Goal: Task Accomplishment & Management: Use online tool/utility

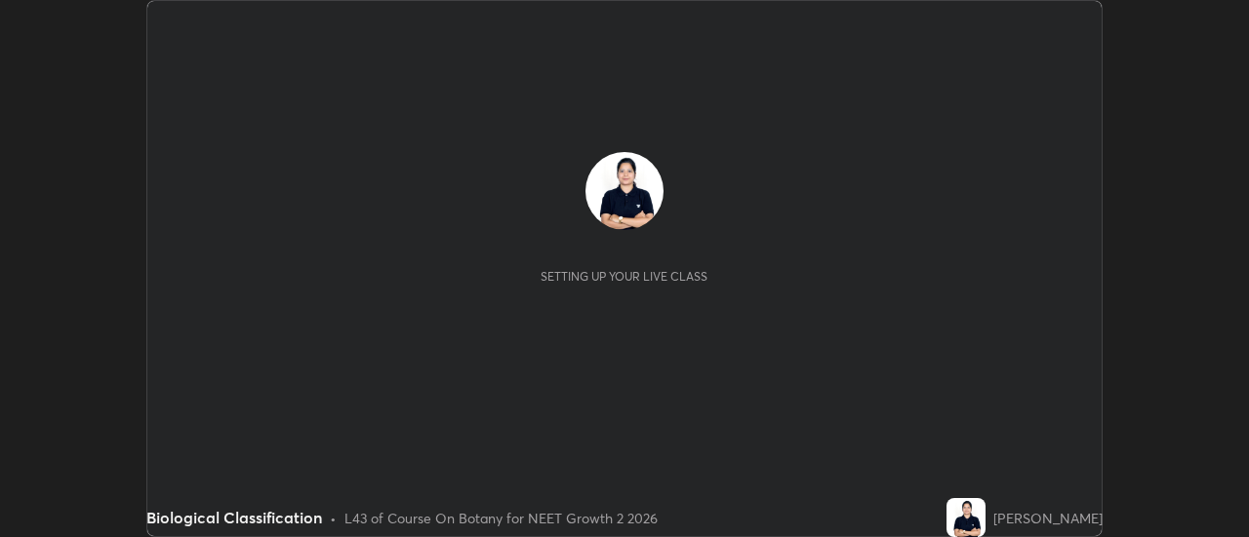
scroll to position [537, 1249]
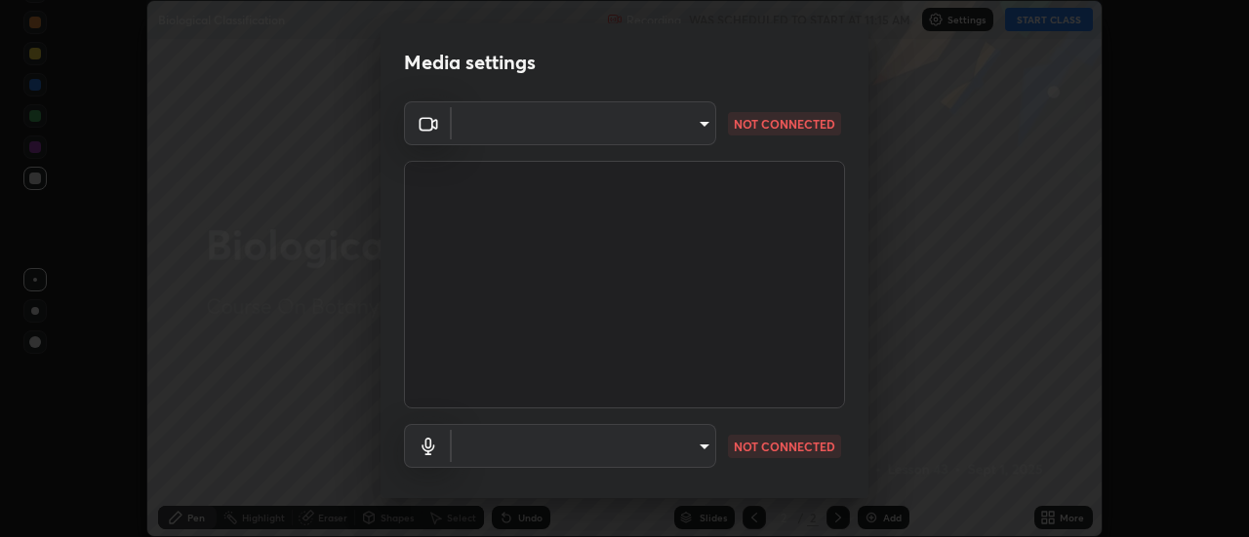
type input "515fa8dc750868be0a3e45a8a70092ebbb24a489711ff7313880db239e39e5e3"
type input "communications"
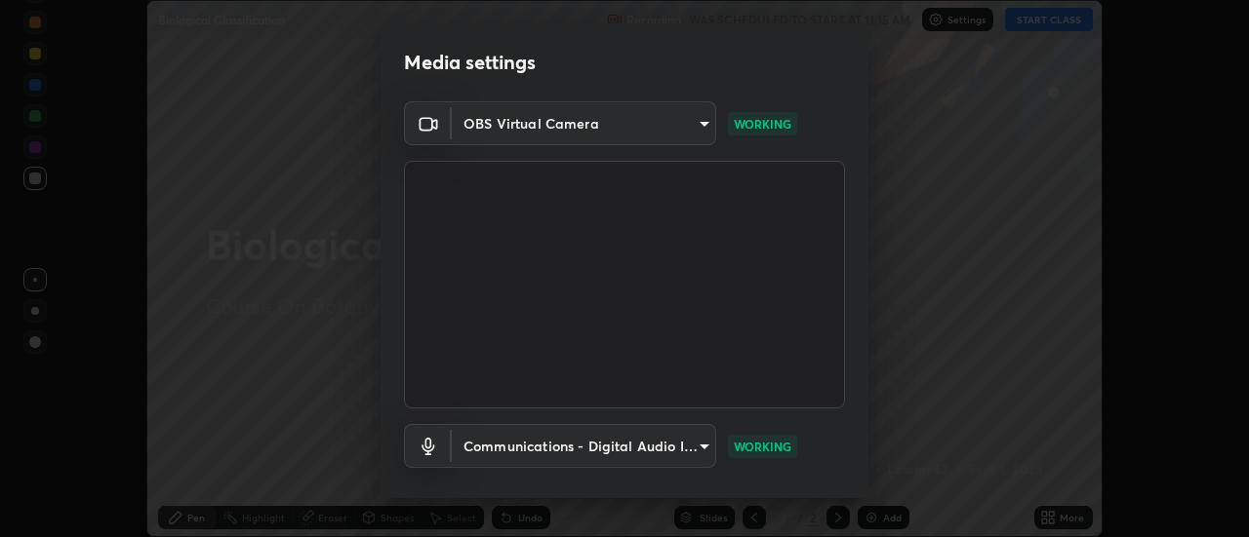
scroll to position [102, 0]
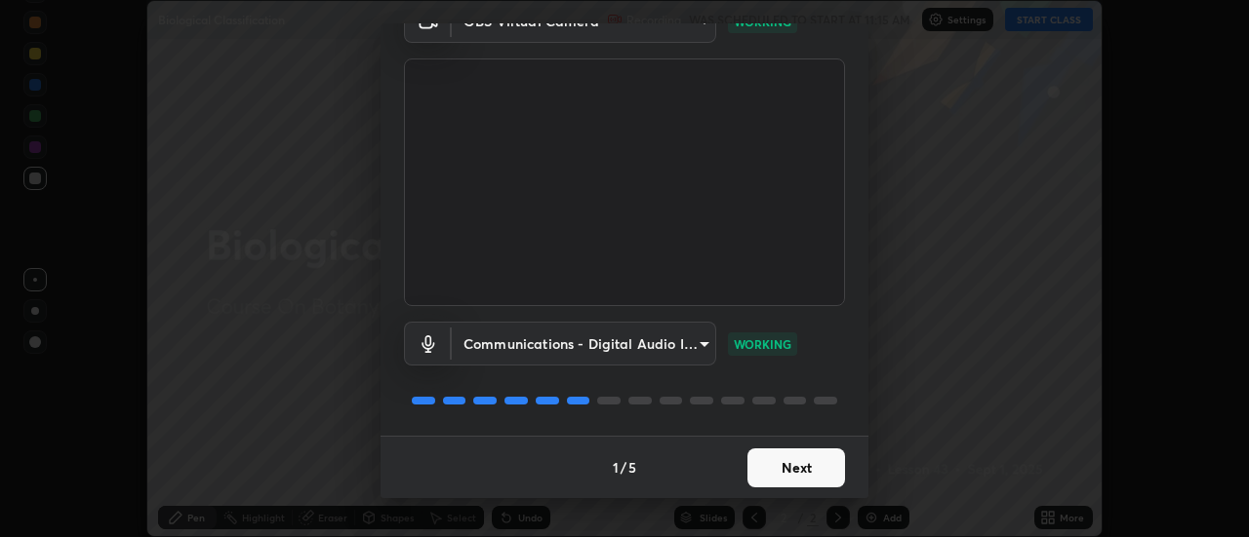
click at [791, 464] on button "Next" at bounding box center [796, 468] width 98 height 39
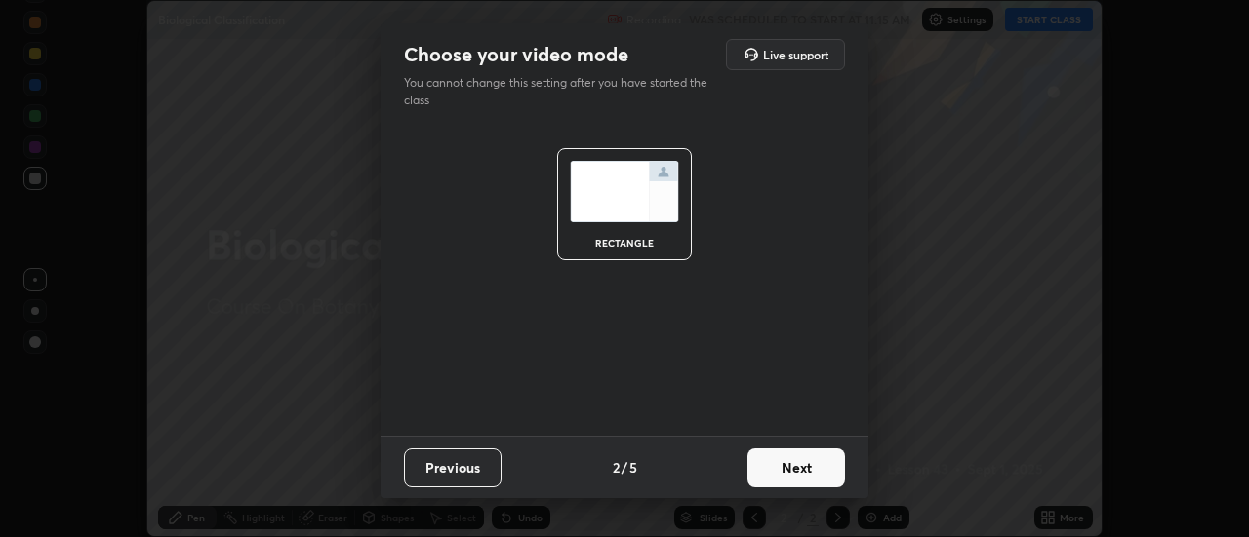
scroll to position [0, 0]
click at [784, 466] on button "Next" at bounding box center [796, 468] width 98 height 39
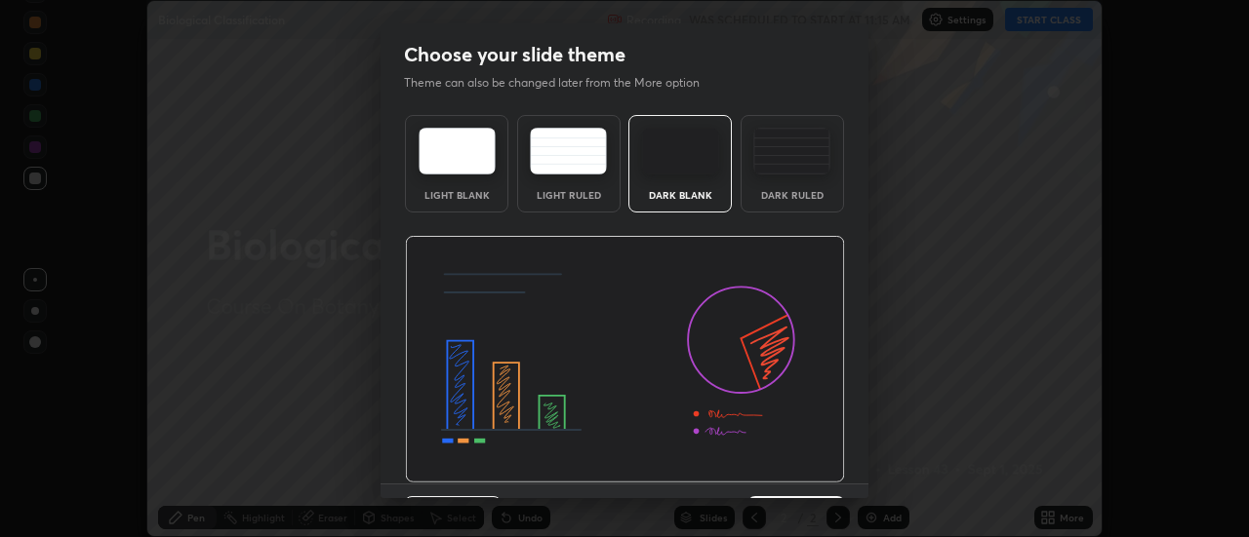
scroll to position [48, 0]
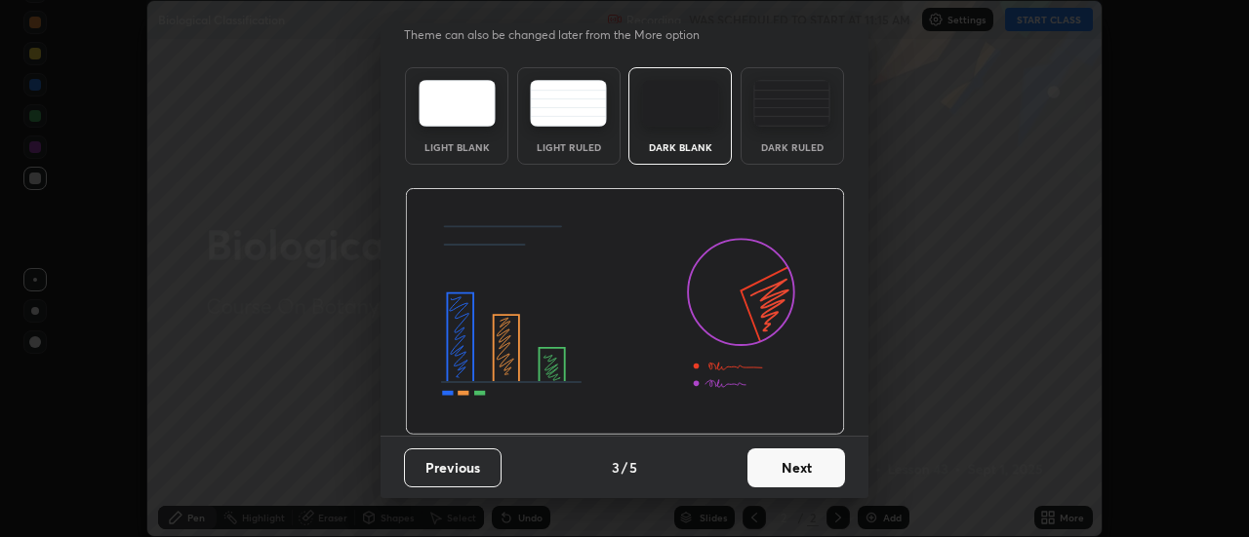
click at [792, 464] on button "Next" at bounding box center [796, 468] width 98 height 39
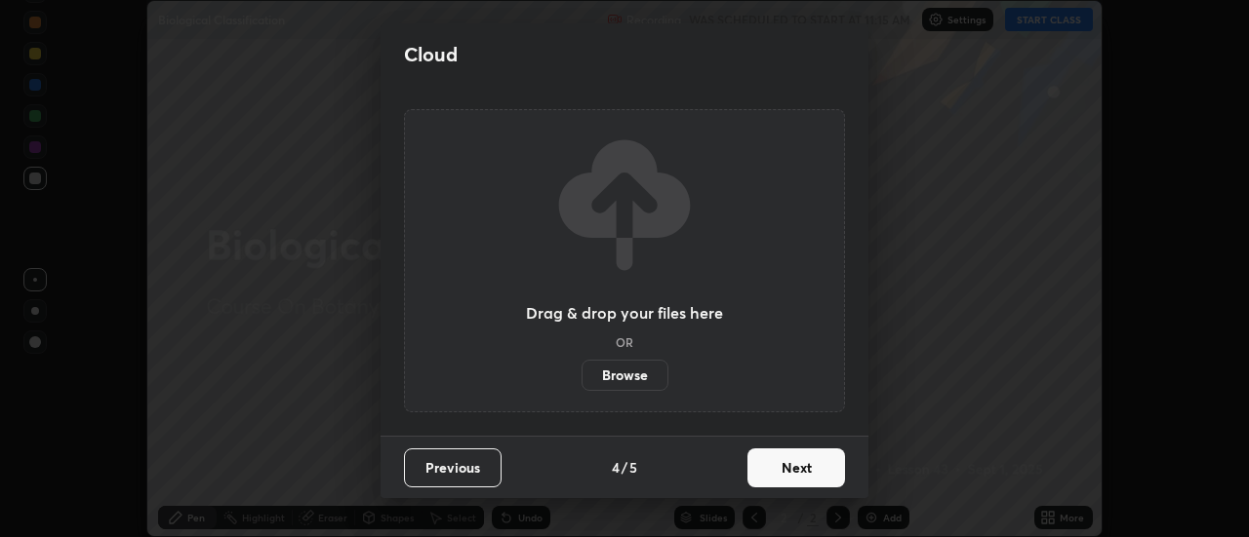
scroll to position [0, 0]
click at [777, 463] on button "Next" at bounding box center [796, 468] width 98 height 39
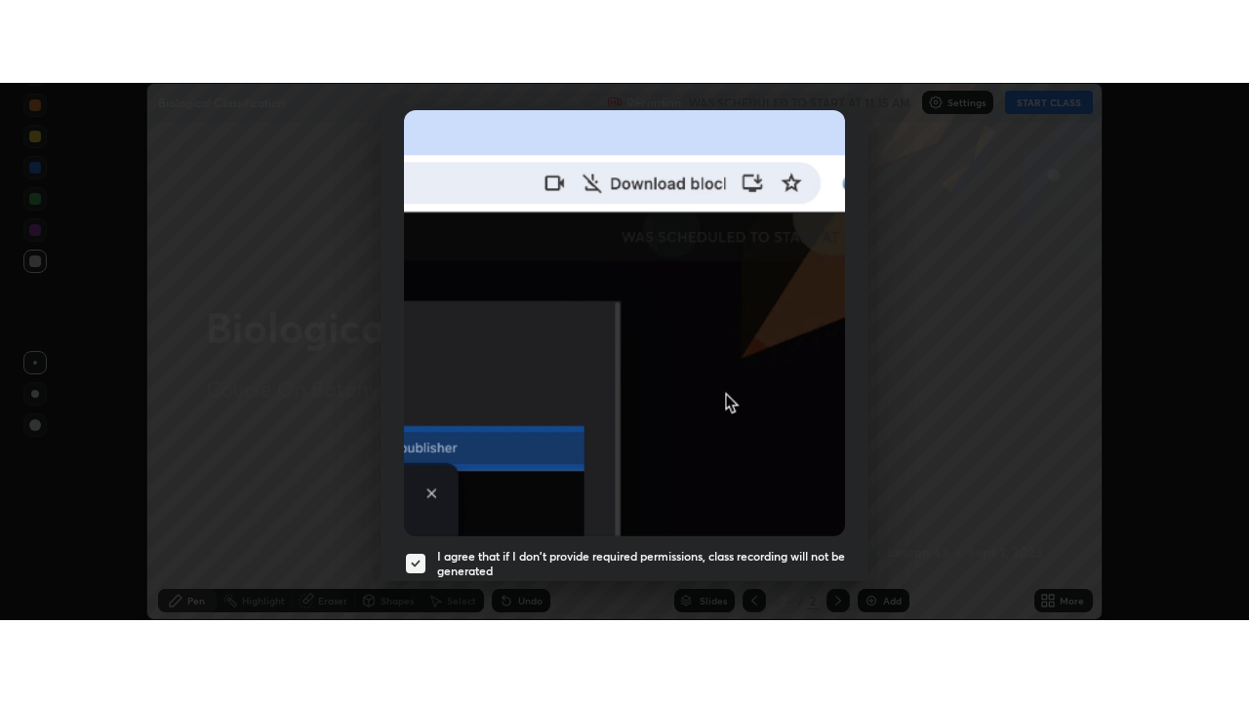
scroll to position [500, 0]
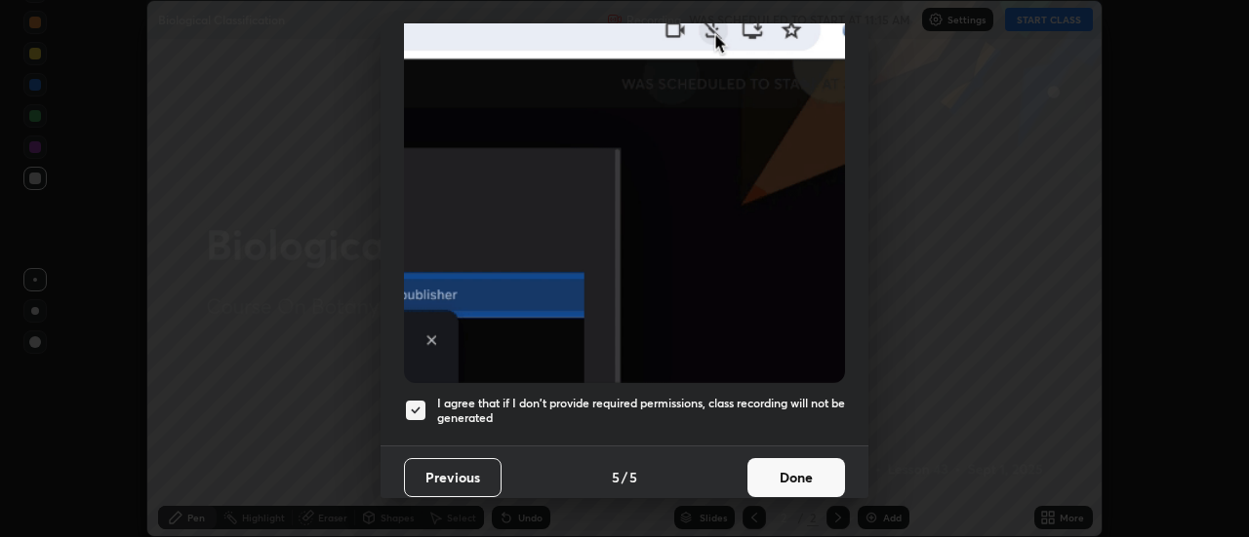
click at [782, 414] on h5 "I agree that if I don't provide required permissions, class recording will not …" at bounding box center [641, 411] width 408 height 30
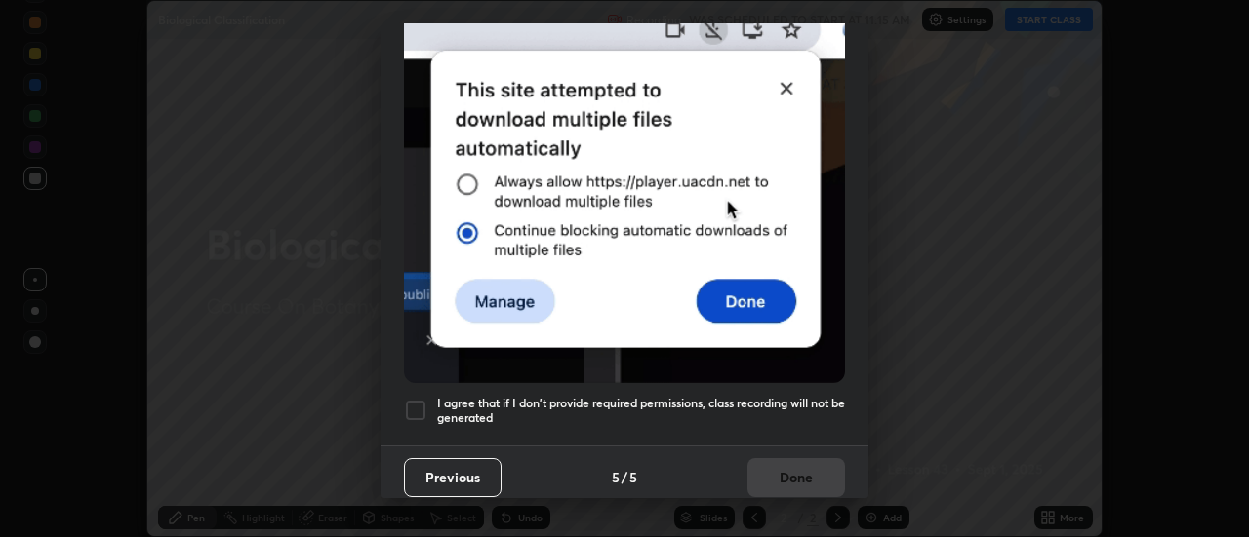
click at [765, 467] on div "Previous 5 / 5 Done" at bounding box center [624, 477] width 488 height 62
click at [422, 403] on div at bounding box center [415, 410] width 23 height 23
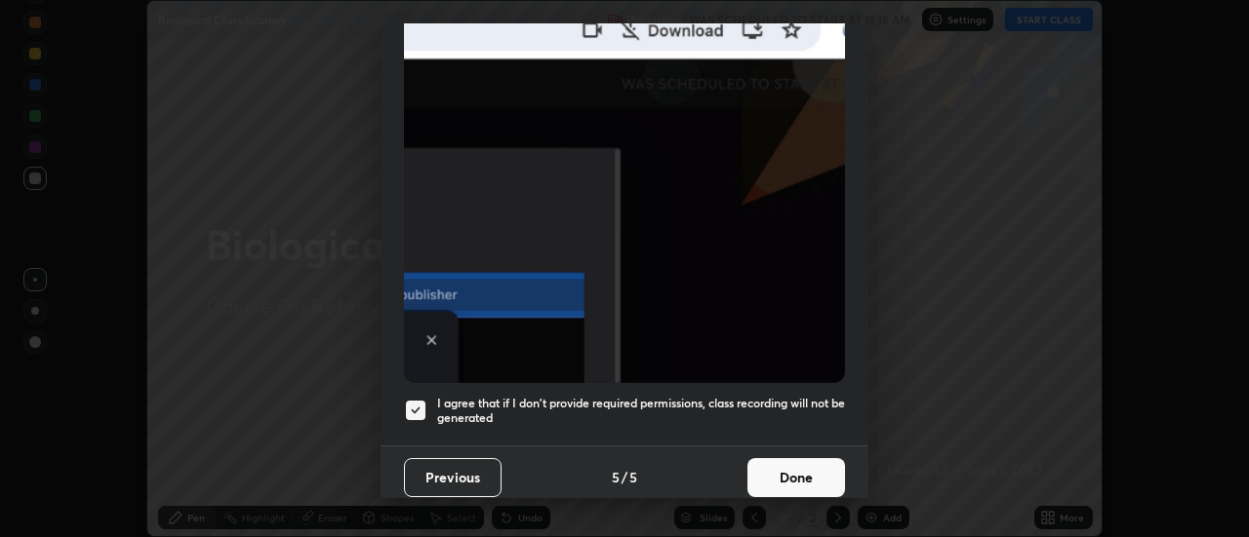
click at [791, 467] on button "Done" at bounding box center [796, 477] width 98 height 39
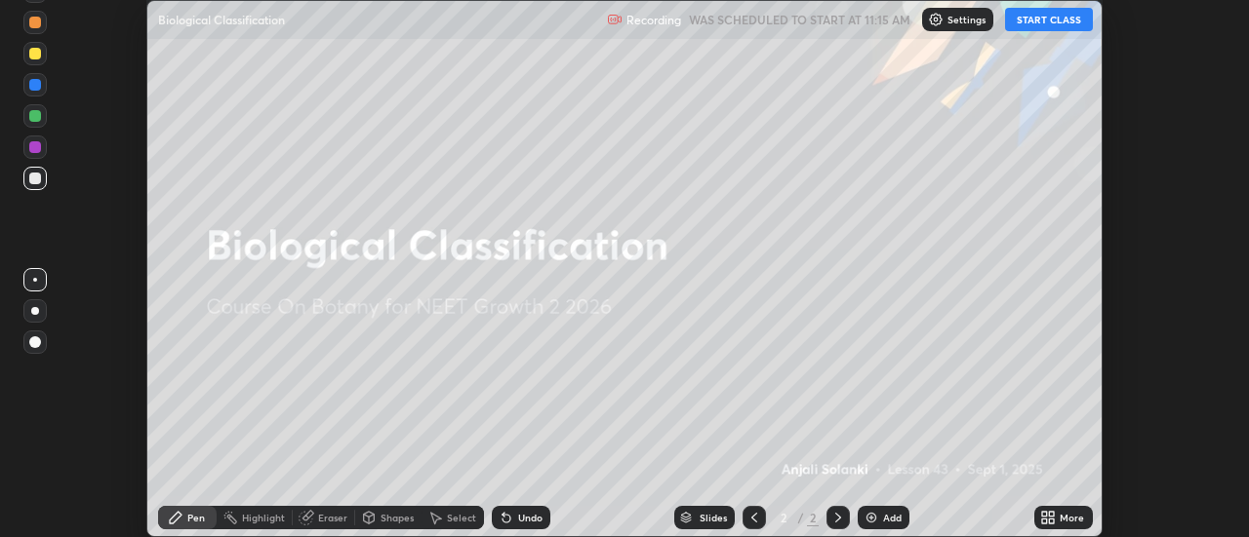
click at [1053, 18] on button "START CLASS" at bounding box center [1049, 19] width 88 height 23
click at [1052, 514] on icon at bounding box center [1052, 514] width 5 height 5
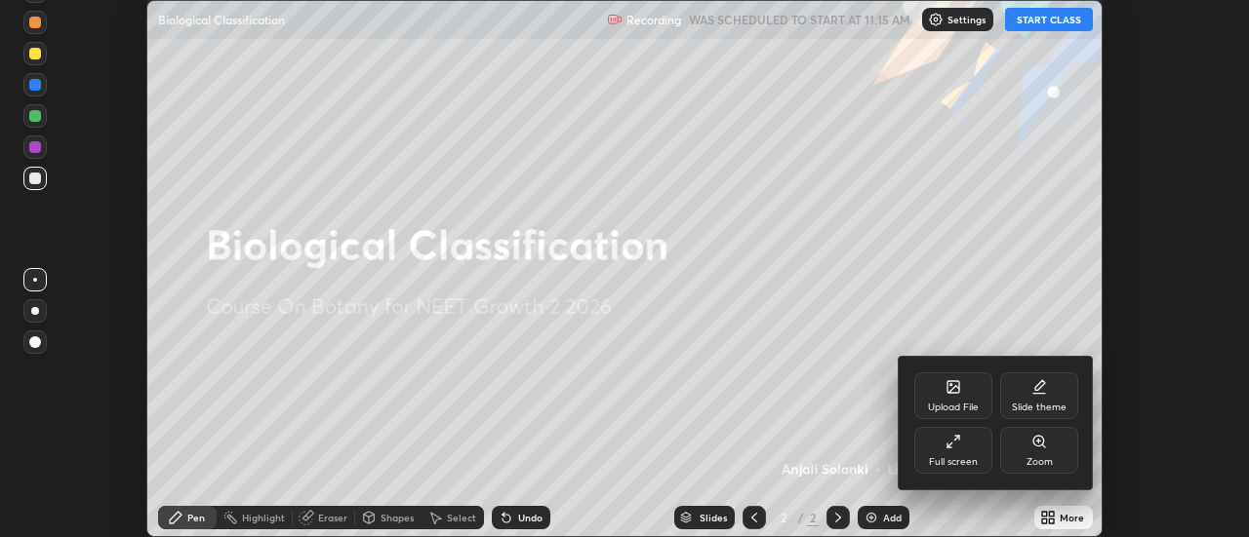
click at [963, 436] on div "Full screen" at bounding box center [953, 450] width 78 height 47
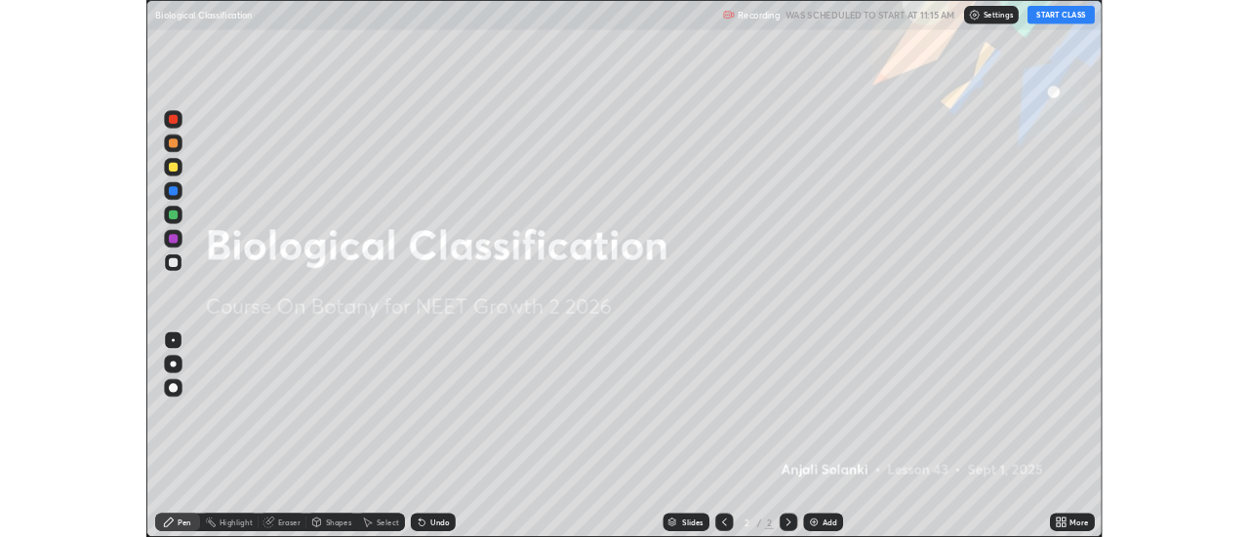
scroll to position [702, 1249]
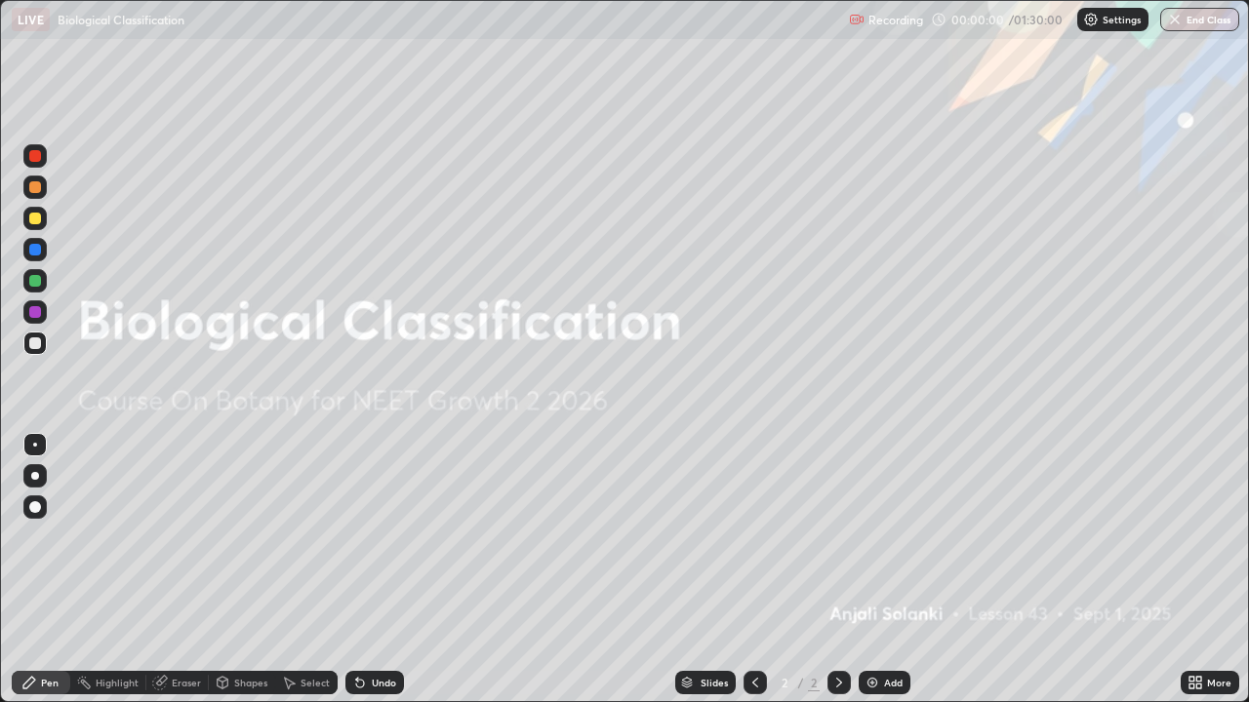
click at [1192, 536] on icon at bounding box center [1191, 679] width 5 height 5
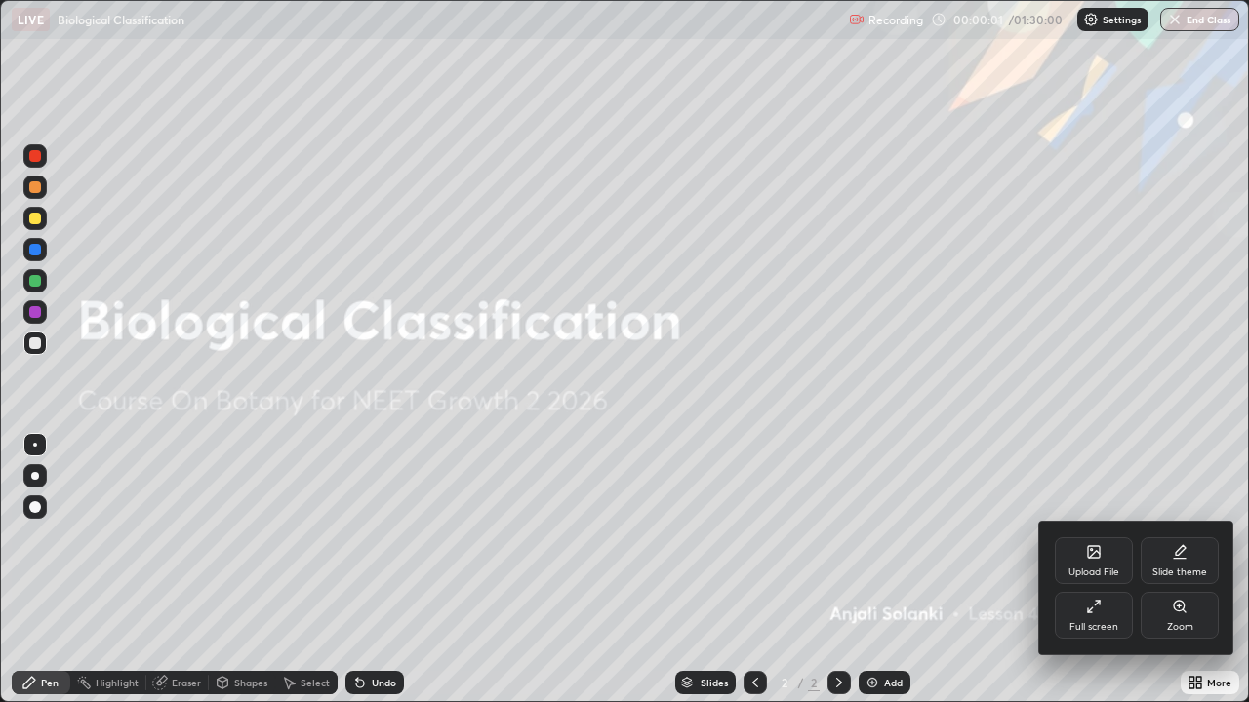
click at [1176, 536] on icon at bounding box center [1179, 552] width 16 height 16
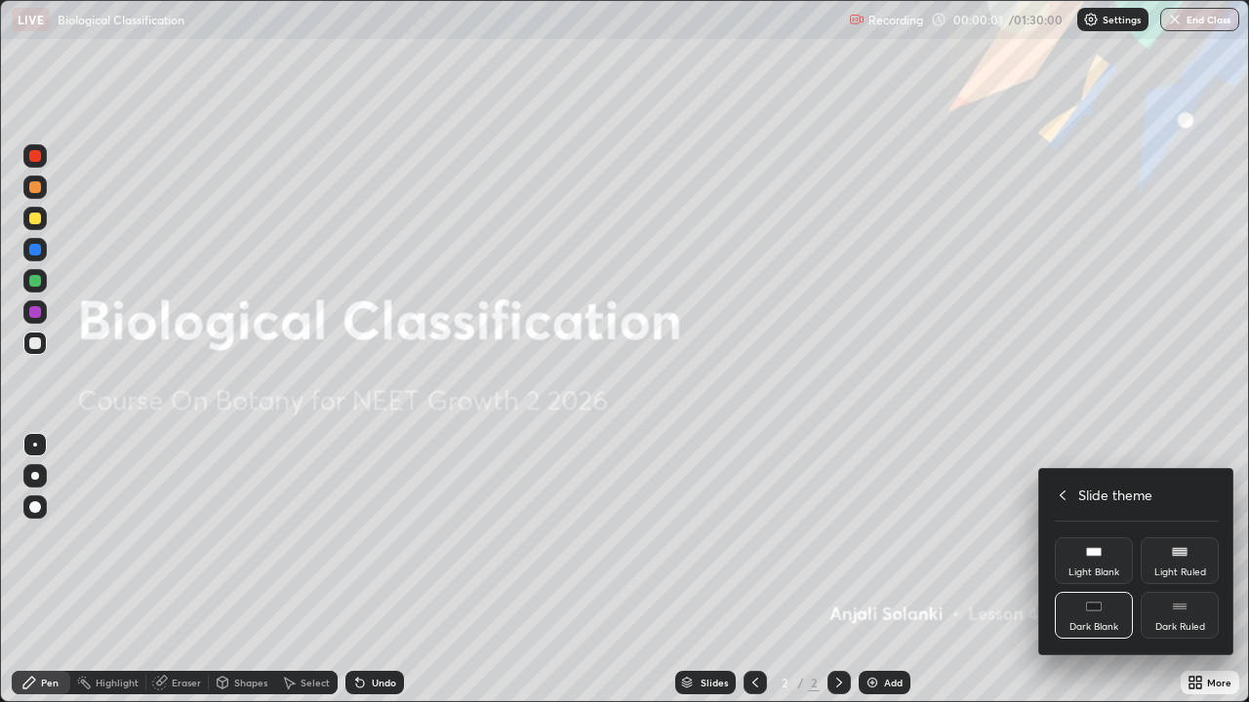
click at [1180, 536] on div "Dark Ruled" at bounding box center [1180, 627] width 50 height 10
click at [1096, 536] on div at bounding box center [624, 351] width 1249 height 702
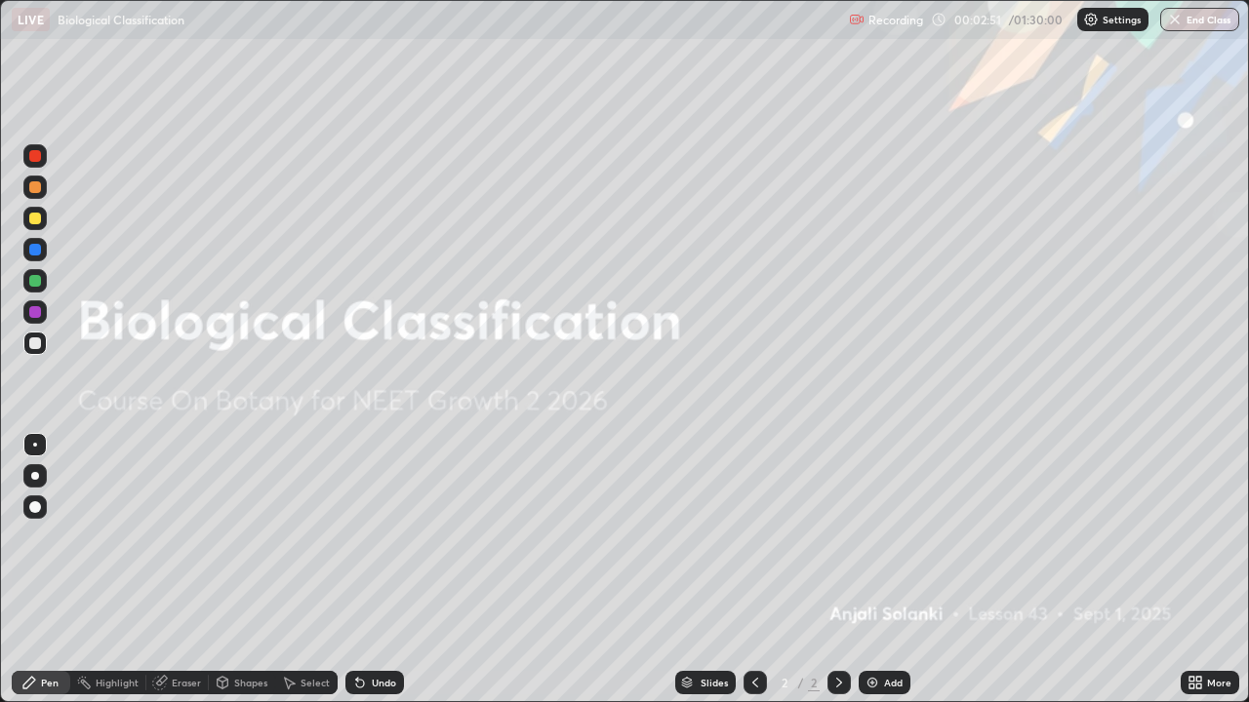
click at [872, 536] on img at bounding box center [872, 683] width 16 height 16
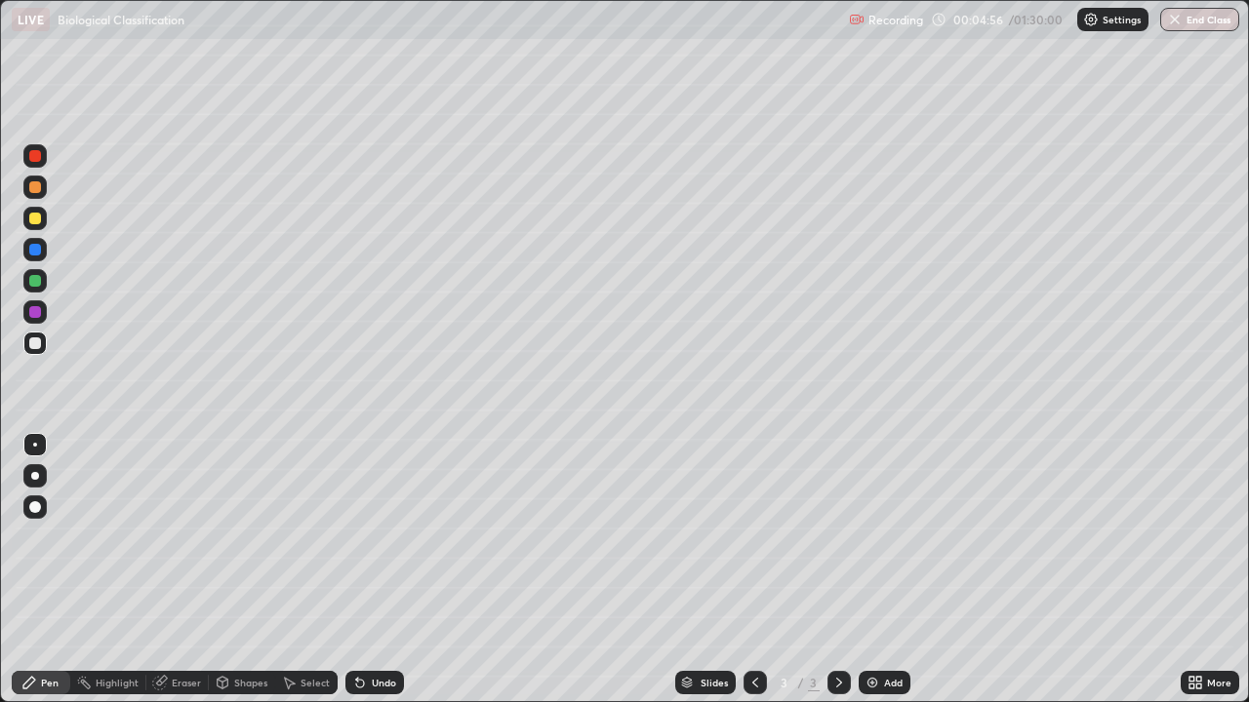
click at [1181, 536] on div "More" at bounding box center [1209, 682] width 59 height 23
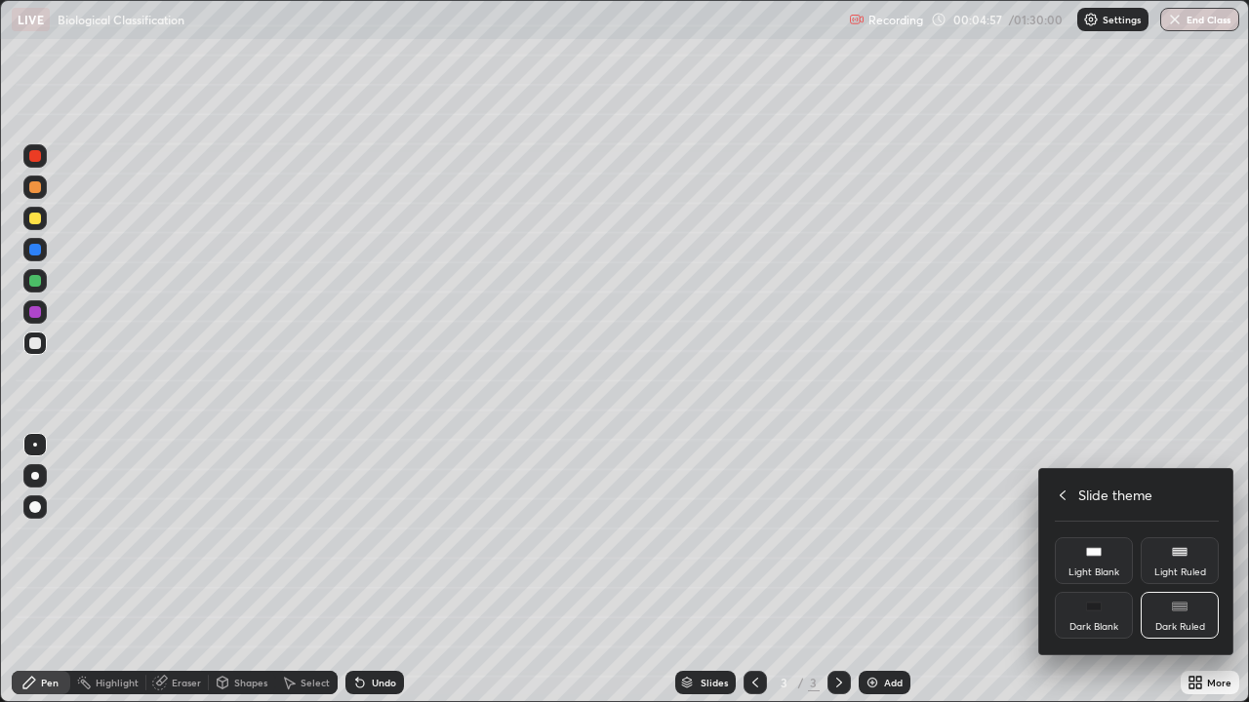
click at [1064, 497] on icon at bounding box center [1062, 496] width 16 height 16
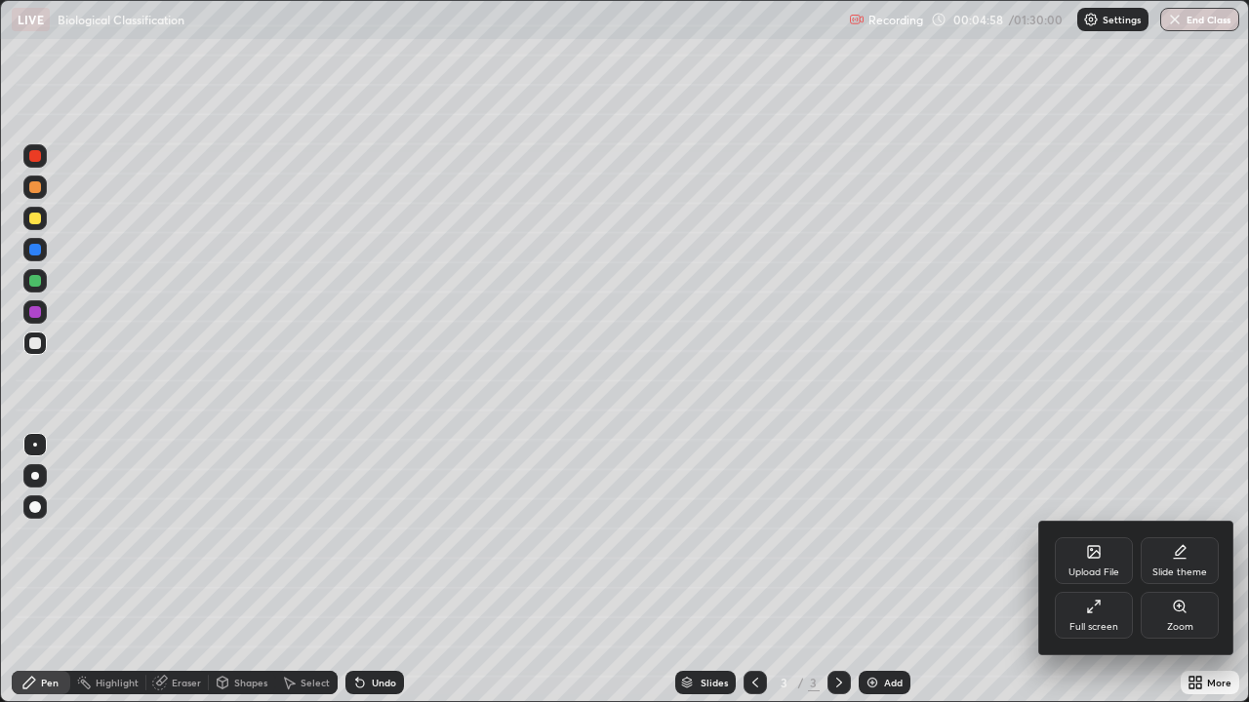
click at [1099, 536] on icon at bounding box center [1094, 607] width 16 height 16
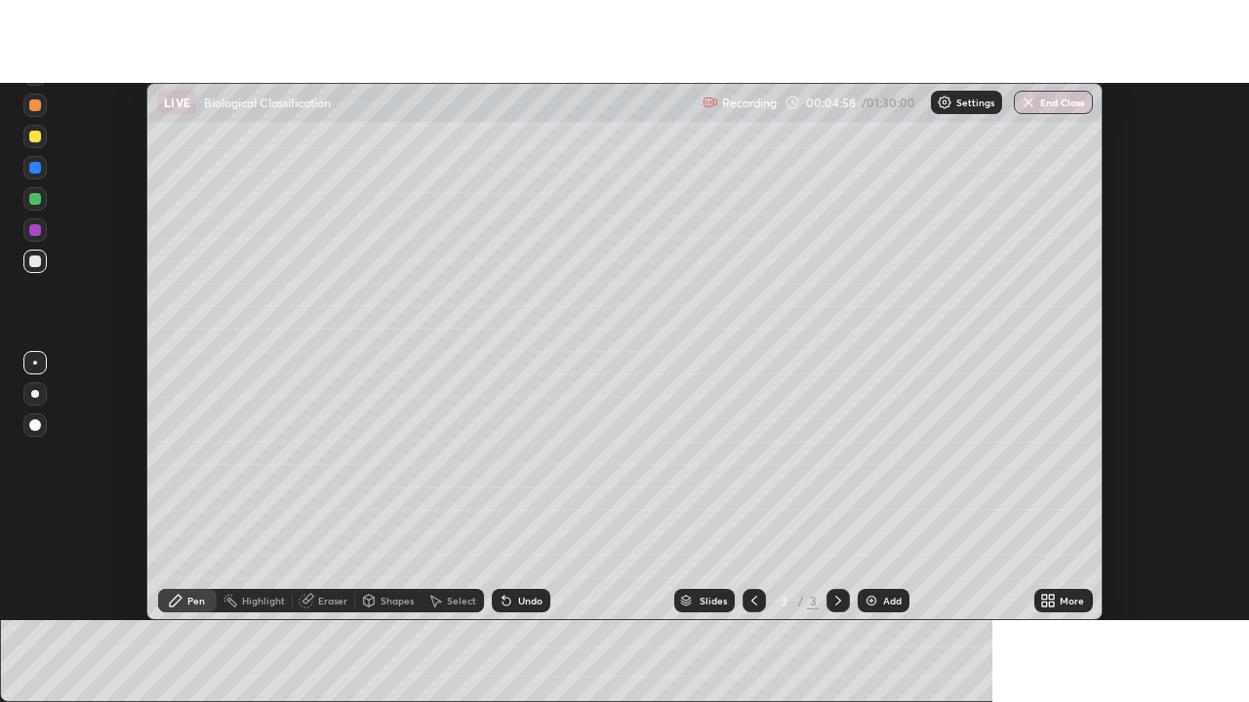
scroll to position [97005, 96294]
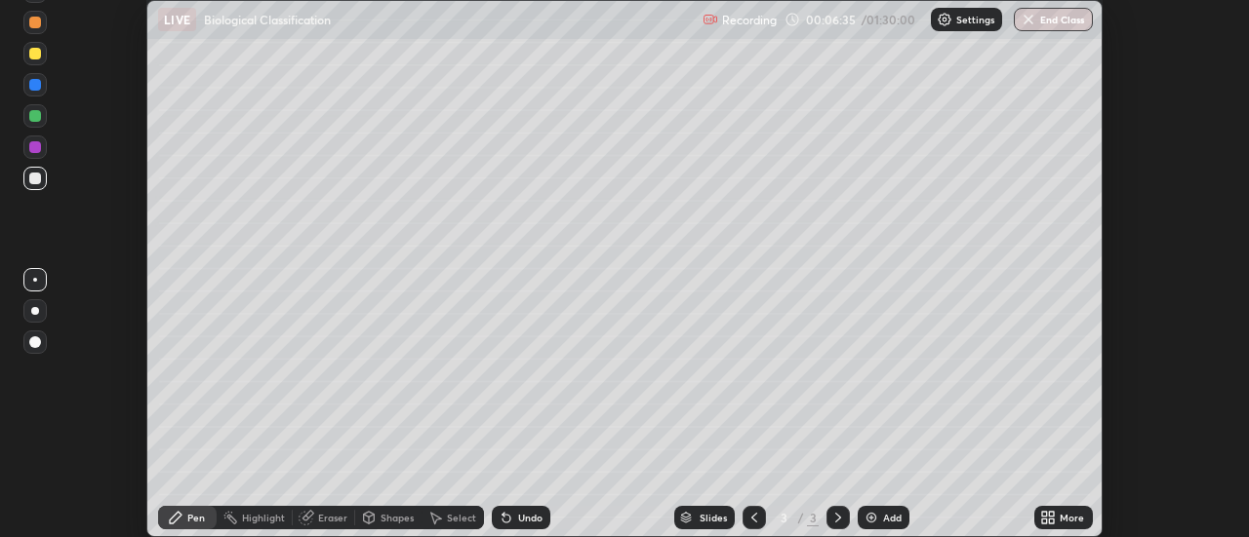
click at [1047, 519] on icon at bounding box center [1044, 521] width 5 height 5
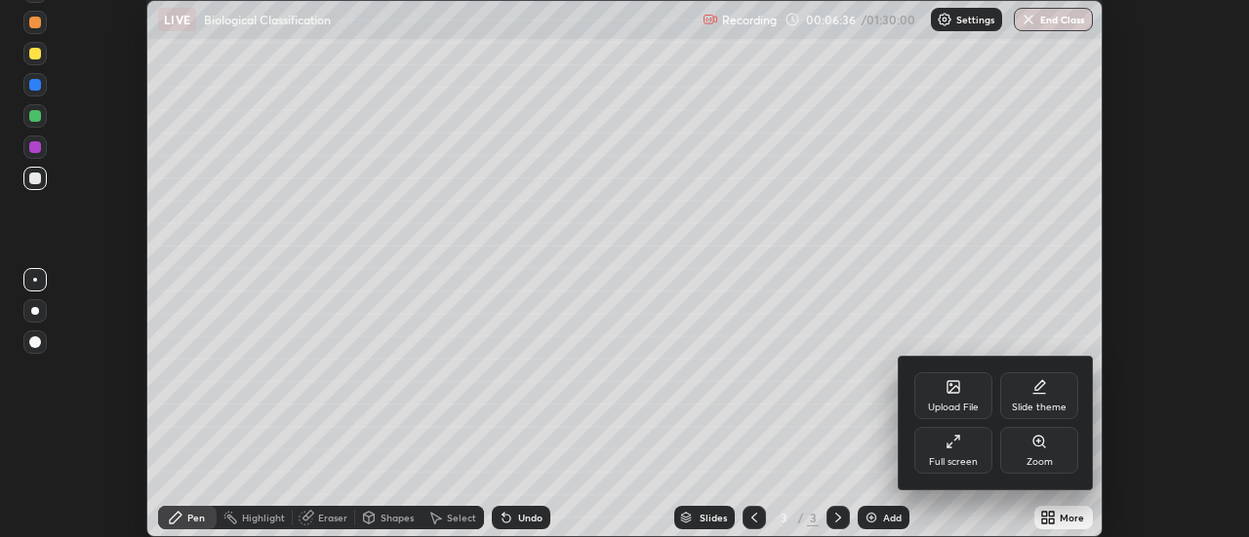
click at [956, 450] on div "Full screen" at bounding box center [953, 450] width 78 height 47
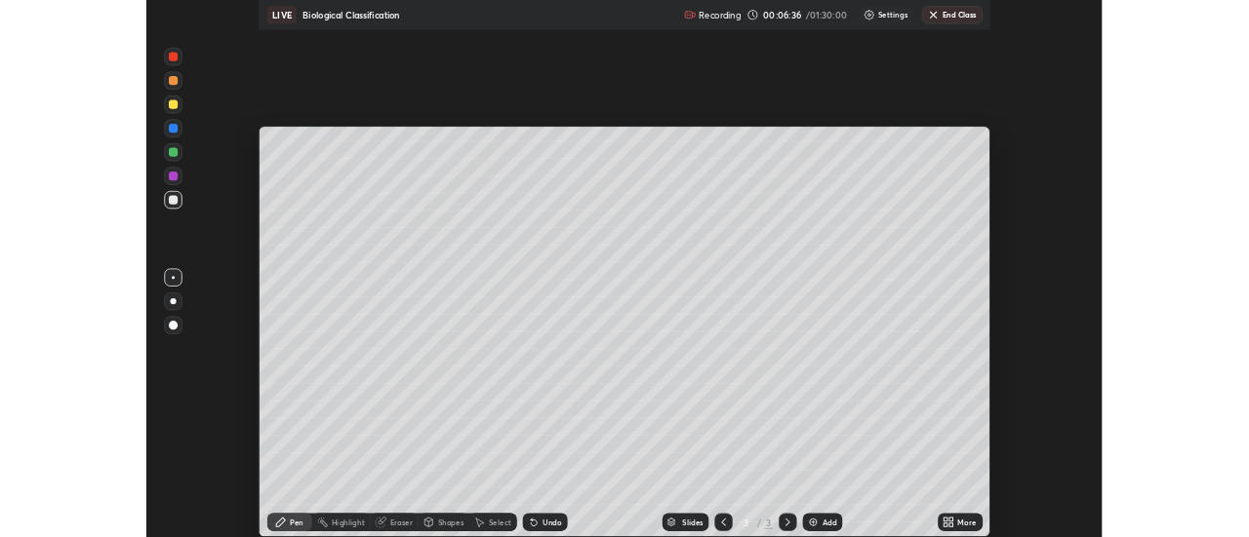
scroll to position [702, 1249]
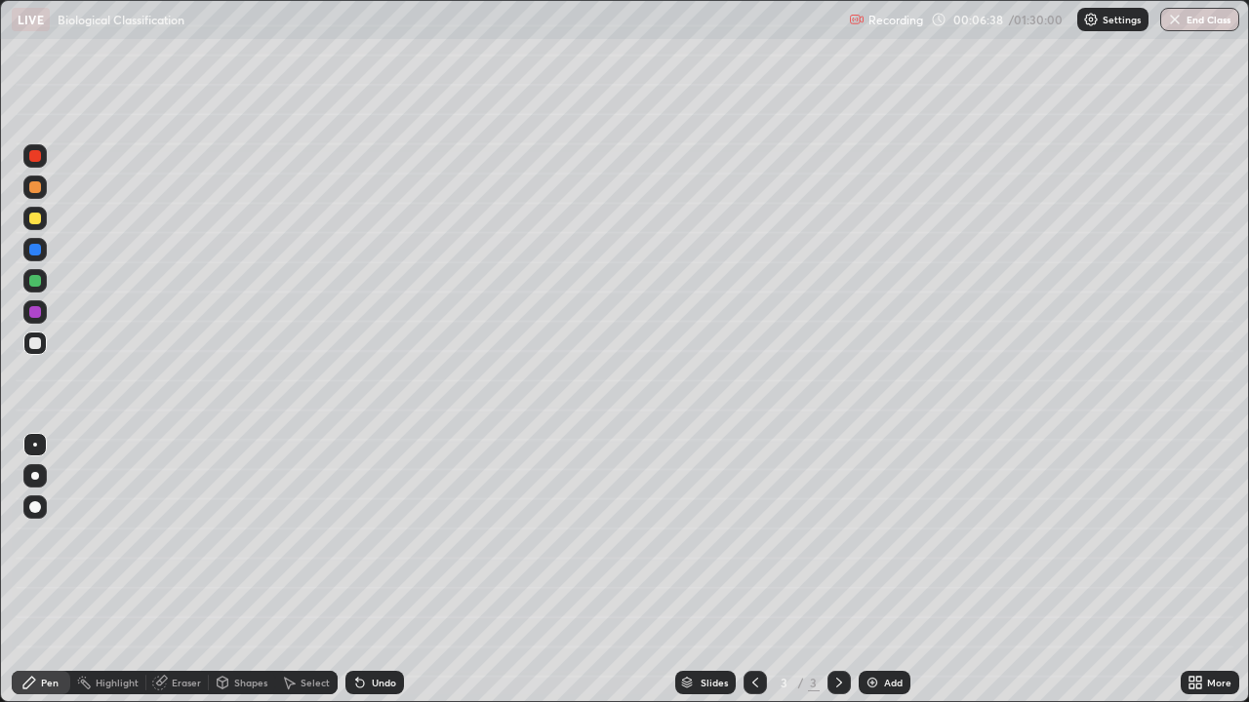
click at [34, 216] on div at bounding box center [35, 219] width 12 height 12
click at [37, 340] on div at bounding box center [35, 343] width 12 height 12
click at [35, 214] on div at bounding box center [35, 219] width 12 height 12
click at [34, 342] on div at bounding box center [35, 343] width 12 height 12
click at [40, 218] on div at bounding box center [35, 219] width 12 height 12
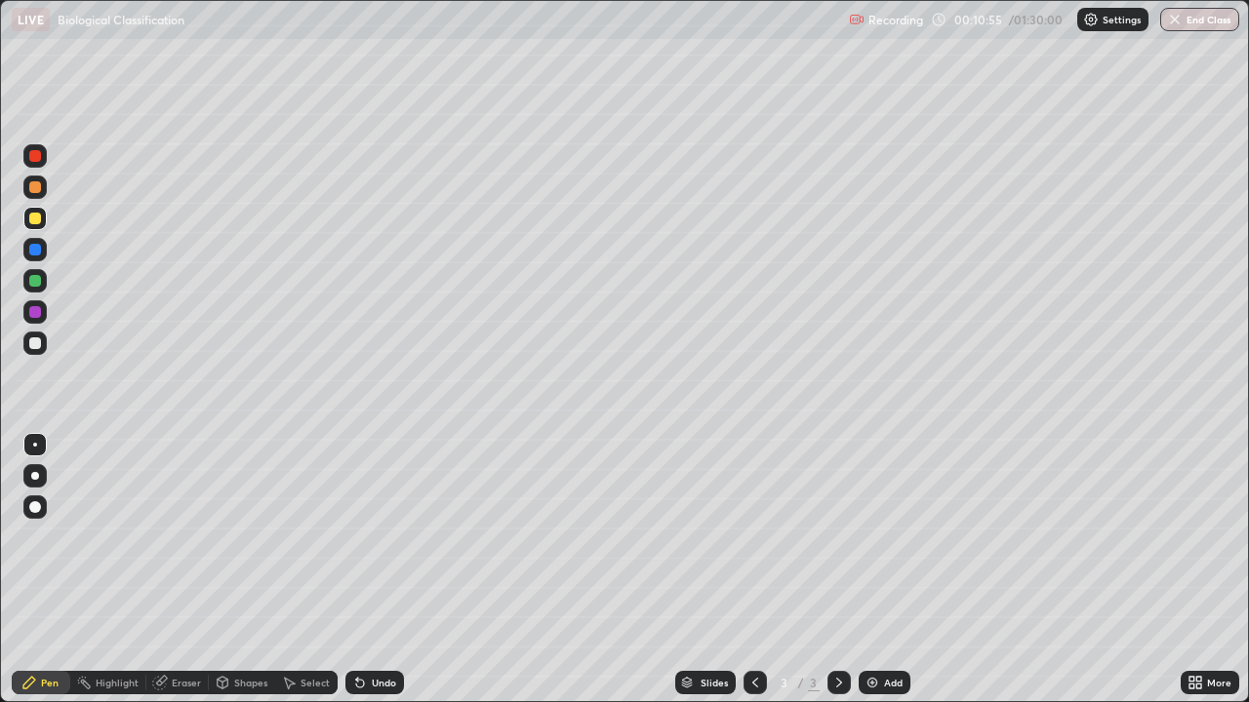
click at [33, 346] on div at bounding box center [35, 343] width 12 height 12
click at [359, 536] on icon at bounding box center [360, 683] width 16 height 16
click at [356, 536] on icon at bounding box center [357, 679] width 2 height 2
click at [876, 536] on img at bounding box center [872, 683] width 16 height 16
click at [34, 348] on div at bounding box center [35, 343] width 12 height 12
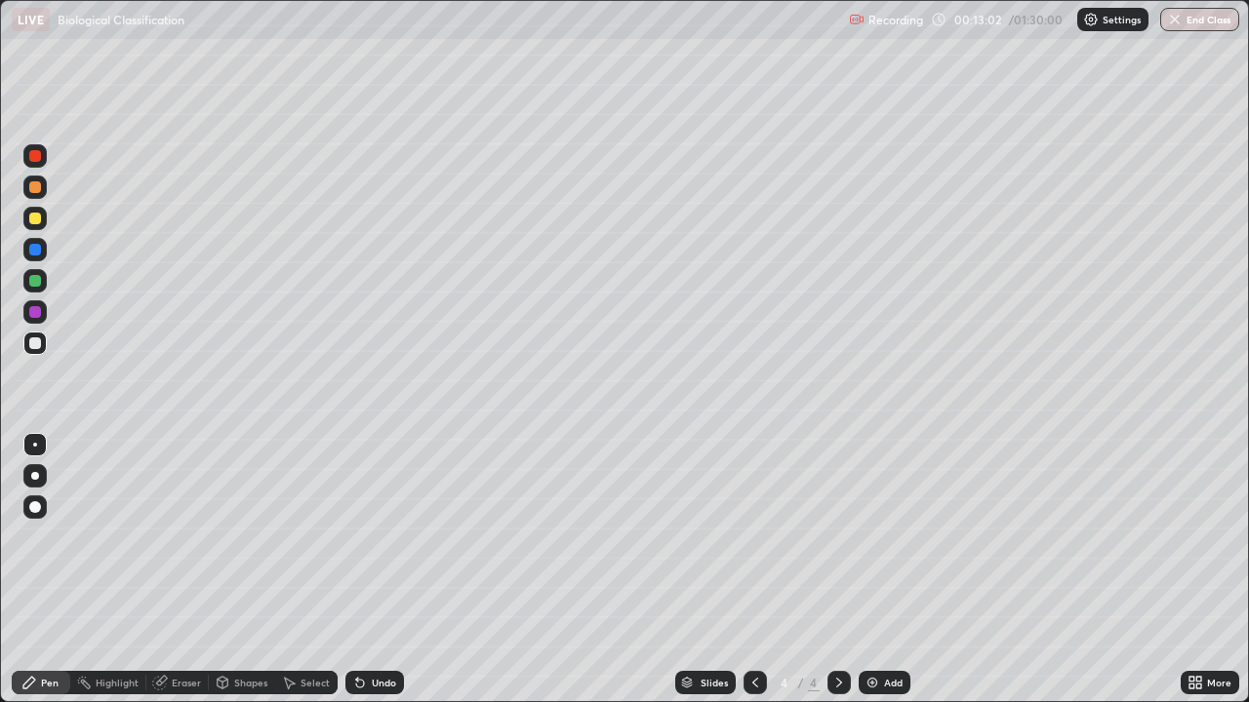
click at [32, 218] on div at bounding box center [35, 219] width 12 height 12
click at [37, 337] on div at bounding box center [34, 343] width 23 height 23
click at [33, 278] on div at bounding box center [35, 281] width 12 height 12
click at [37, 216] on div at bounding box center [35, 219] width 12 height 12
click at [33, 341] on div at bounding box center [35, 343] width 12 height 12
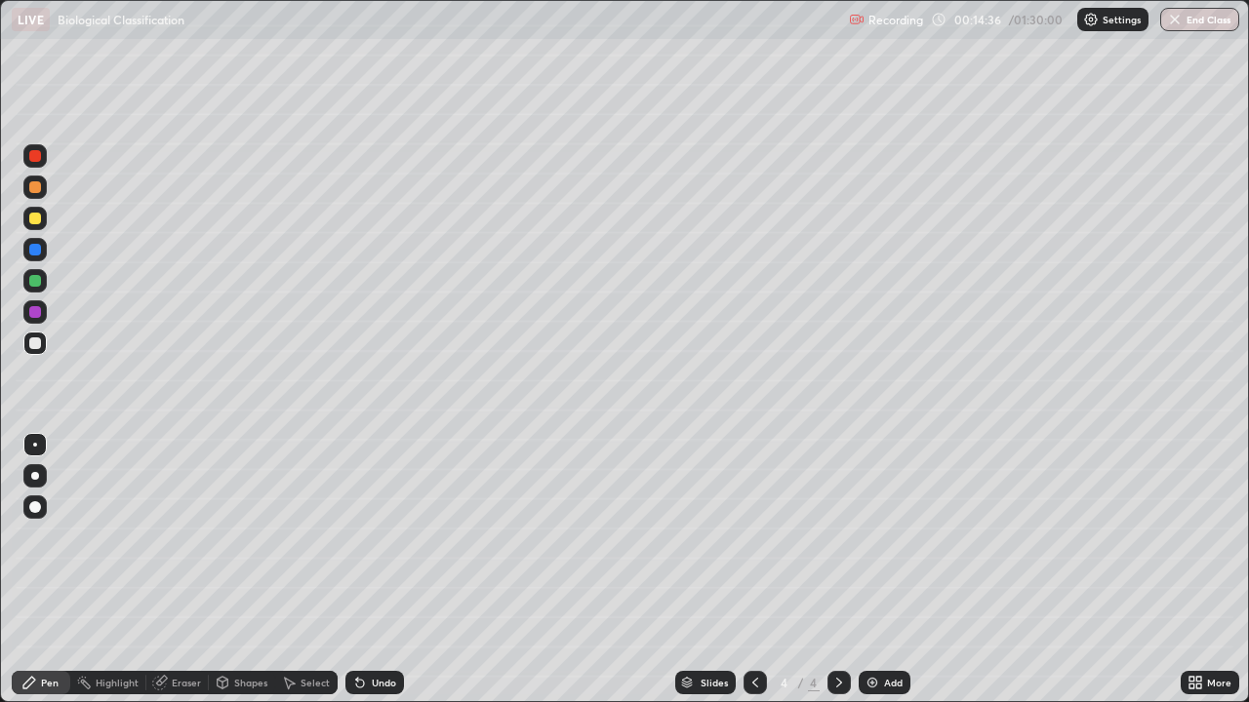
click at [33, 218] on div at bounding box center [35, 219] width 12 height 12
click at [356, 536] on icon at bounding box center [360, 684] width 8 height 8
click at [31, 337] on div at bounding box center [34, 343] width 23 height 23
click at [225, 536] on icon at bounding box center [223, 681] width 11 height 3
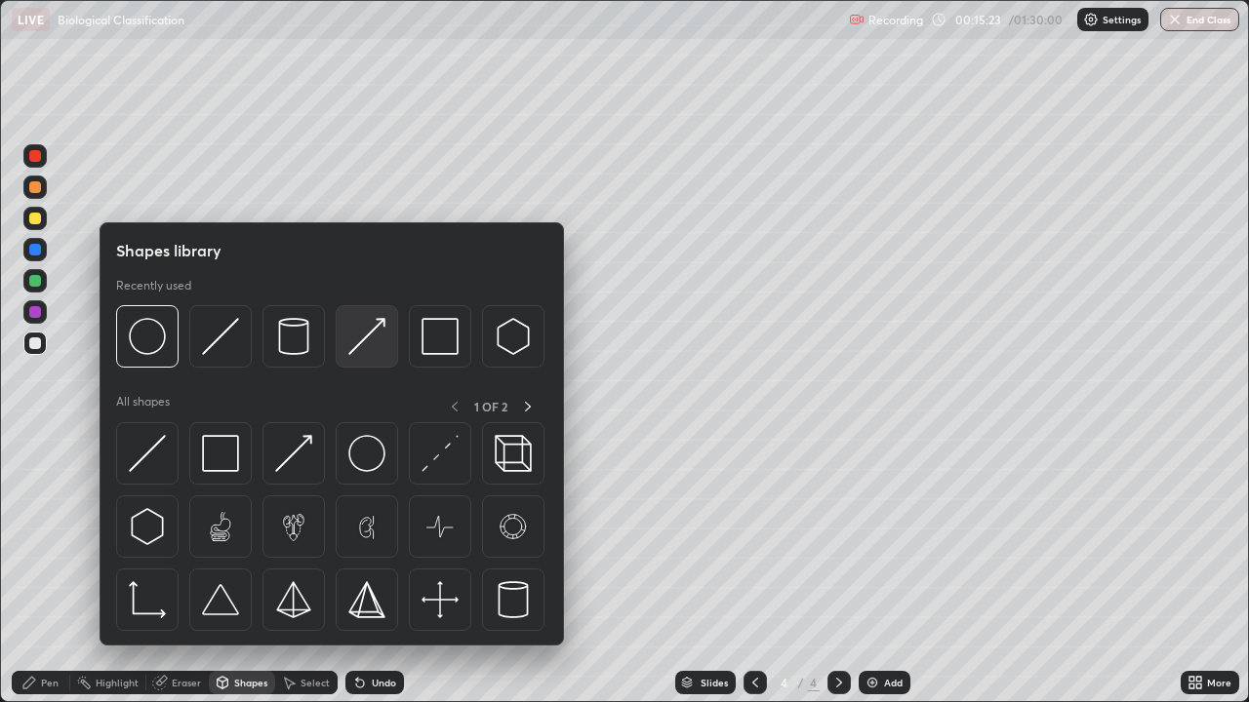
click at [386, 328] on div at bounding box center [367, 336] width 62 height 62
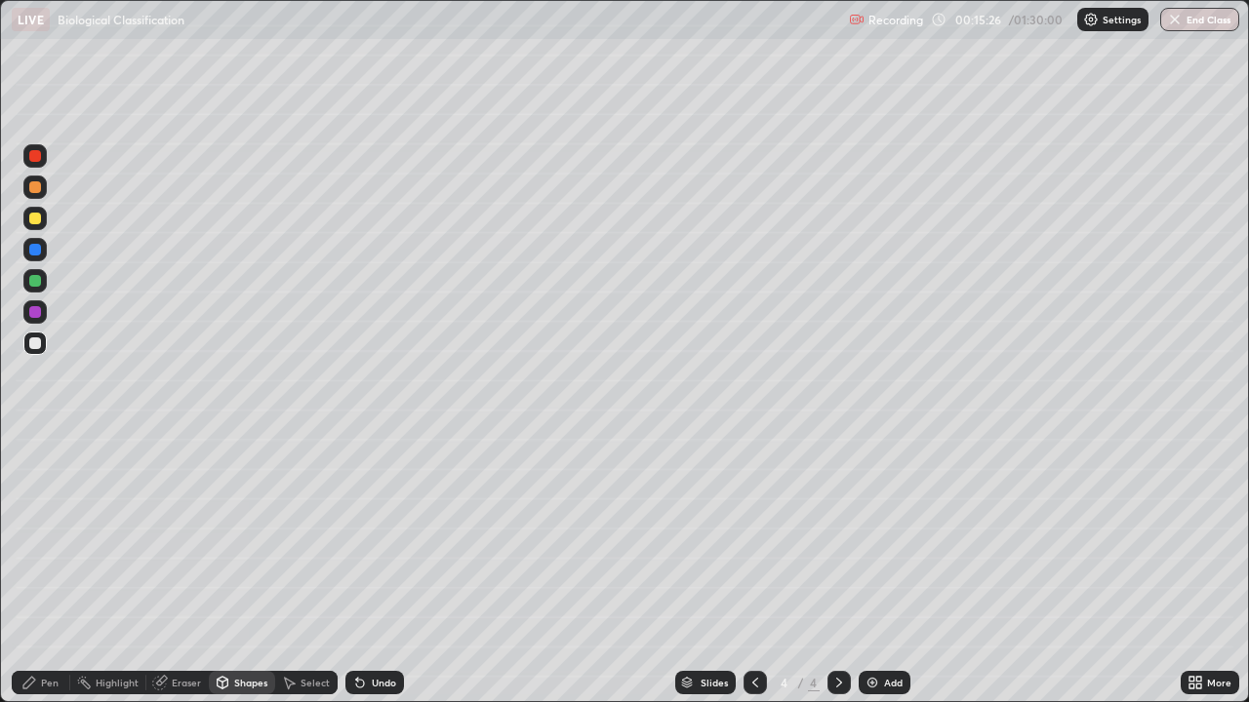
click at [44, 536] on div "Pen" at bounding box center [50, 683] width 18 height 10
click at [38, 216] on div at bounding box center [35, 219] width 12 height 12
click at [39, 339] on div at bounding box center [35, 343] width 12 height 12
click at [360, 536] on icon at bounding box center [360, 683] width 16 height 16
click at [29, 182] on div at bounding box center [35, 187] width 12 height 12
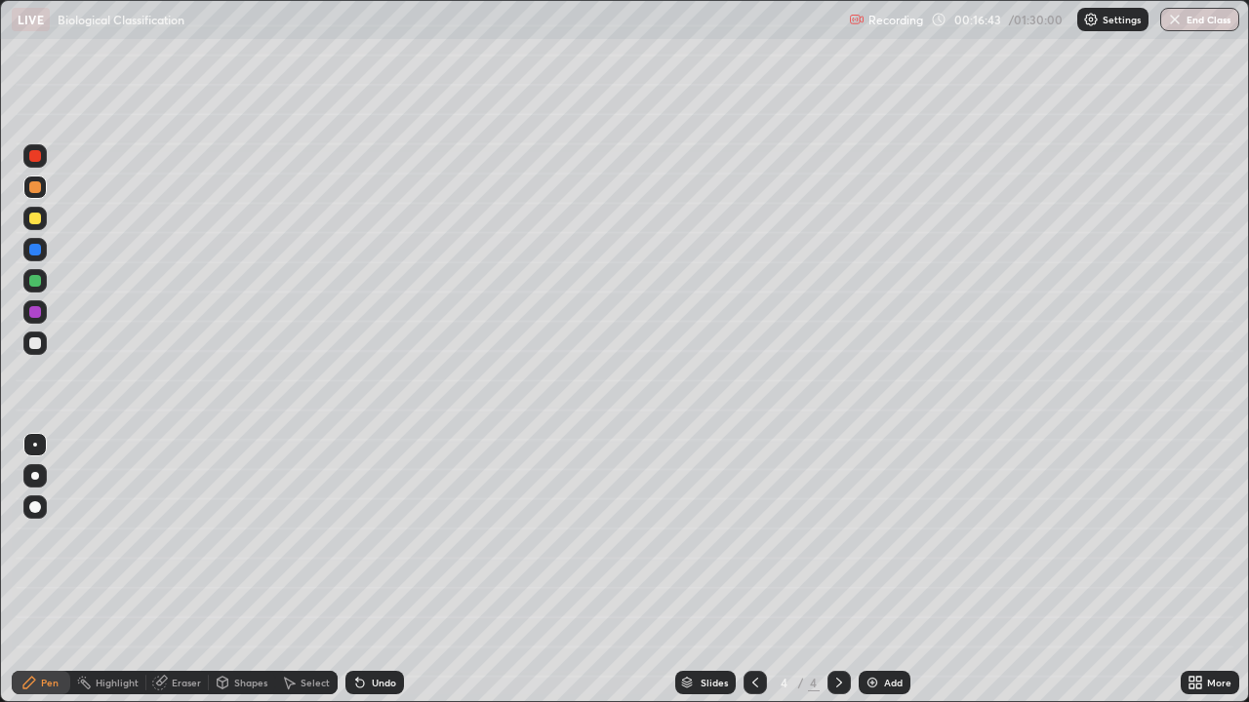
click at [38, 341] on div at bounding box center [35, 343] width 12 height 12
click at [27, 218] on div at bounding box center [34, 218] width 23 height 23
click at [226, 536] on icon at bounding box center [223, 683] width 11 height 12
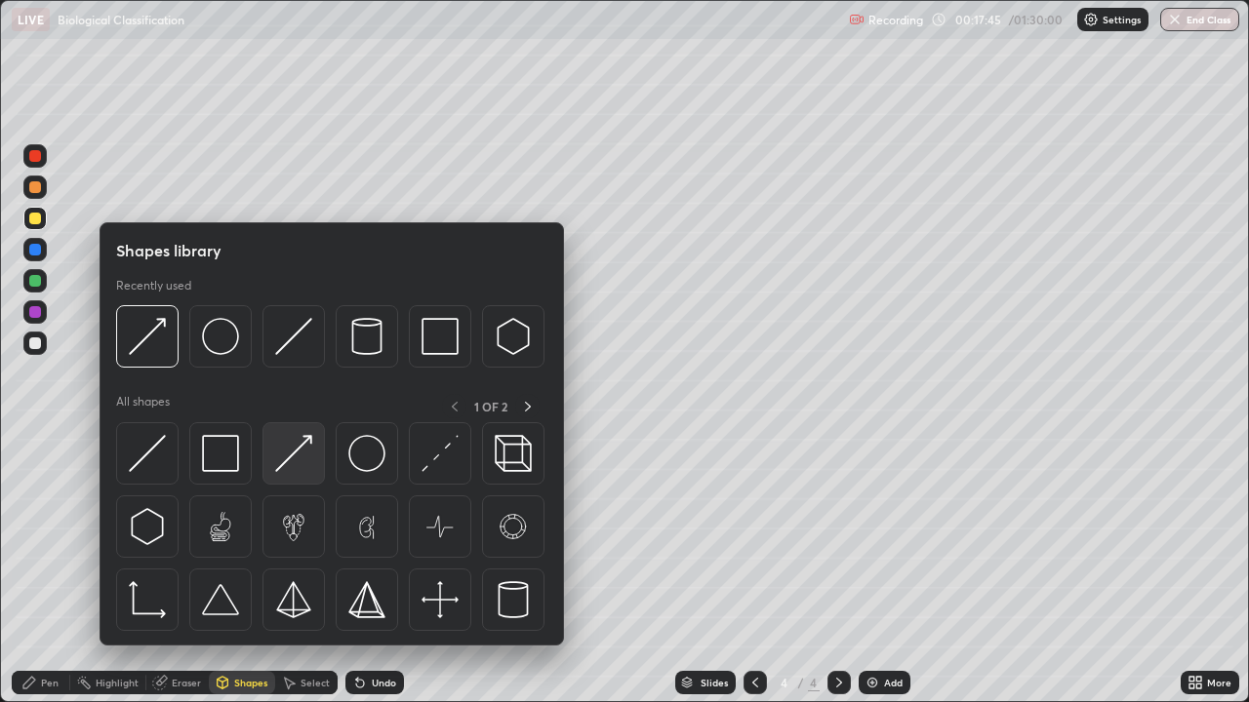
click at [302, 443] on img at bounding box center [293, 453] width 37 height 37
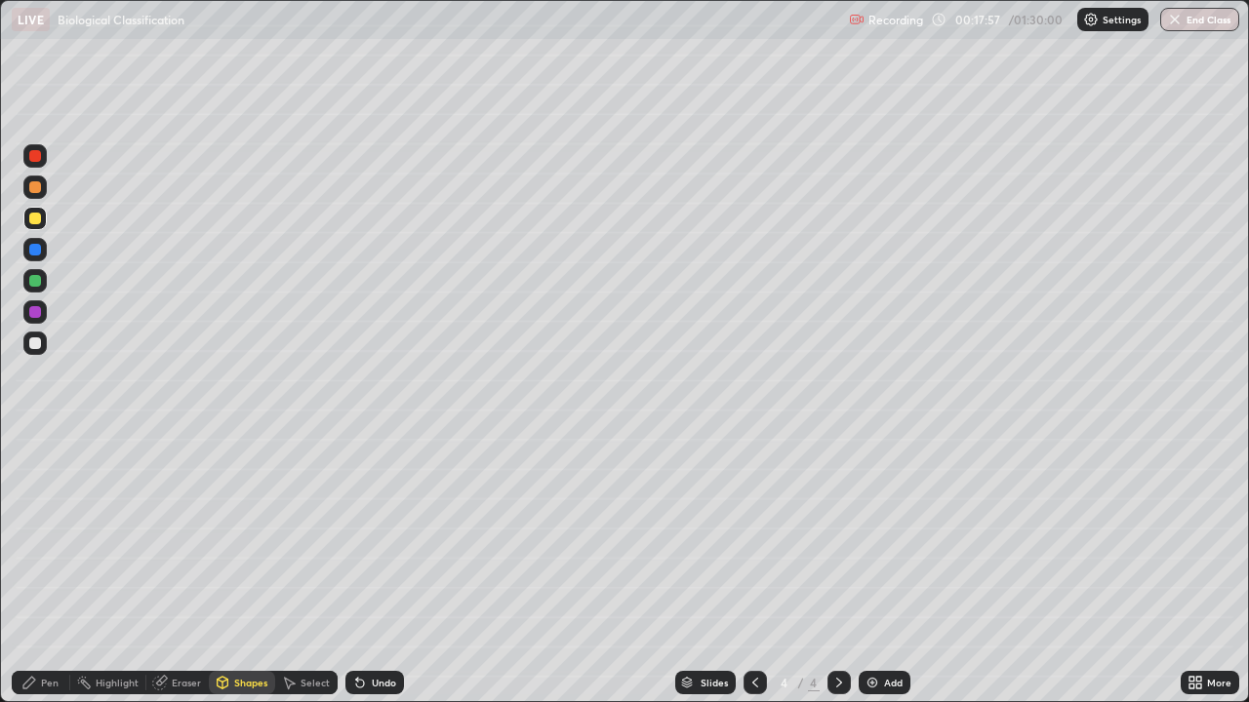
click at [40, 536] on div "Pen" at bounding box center [41, 682] width 59 height 23
click at [37, 345] on div at bounding box center [35, 343] width 12 height 12
click at [360, 536] on icon at bounding box center [360, 684] width 8 height 8
click at [364, 536] on icon at bounding box center [360, 683] width 16 height 16
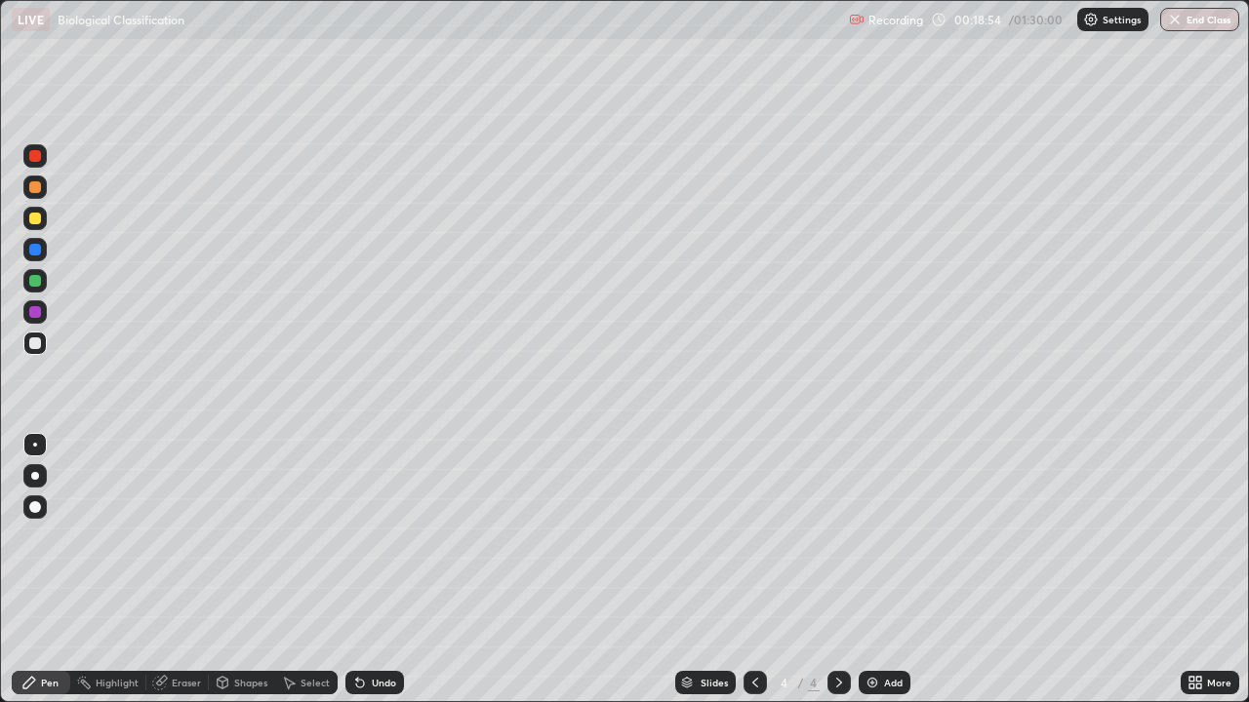
click at [356, 536] on icon at bounding box center [360, 684] width 8 height 8
click at [357, 536] on icon at bounding box center [360, 684] width 8 height 8
click at [356, 536] on icon at bounding box center [360, 684] width 8 height 8
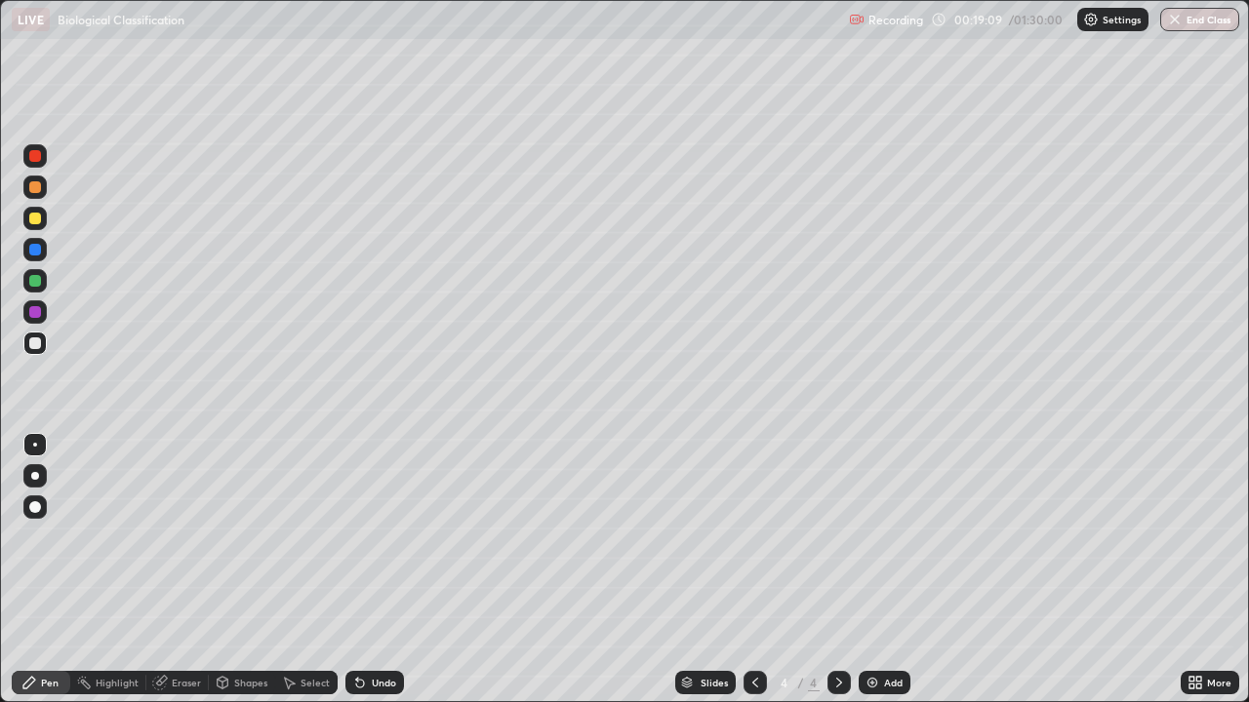
click at [356, 536] on icon at bounding box center [360, 684] width 8 height 8
click at [37, 536] on div "Pen" at bounding box center [41, 682] width 59 height 23
click at [223, 536] on icon at bounding box center [223, 683] width 11 height 12
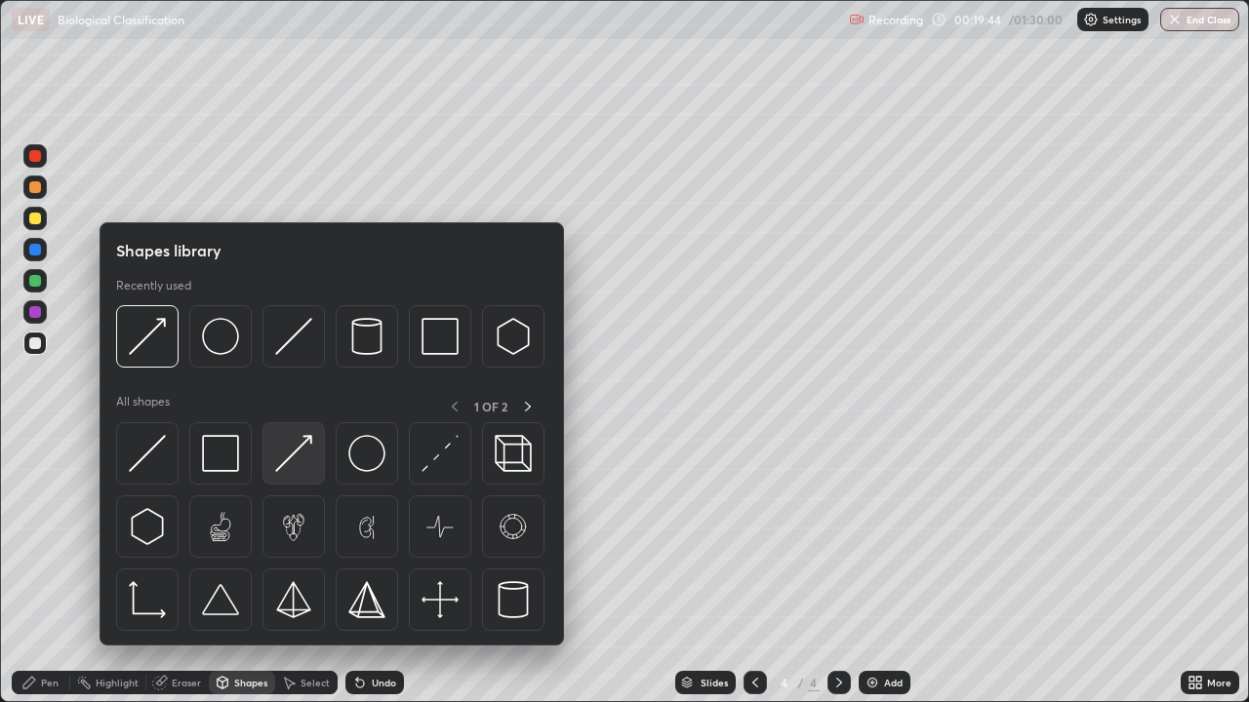
click at [293, 452] on img at bounding box center [293, 453] width 37 height 37
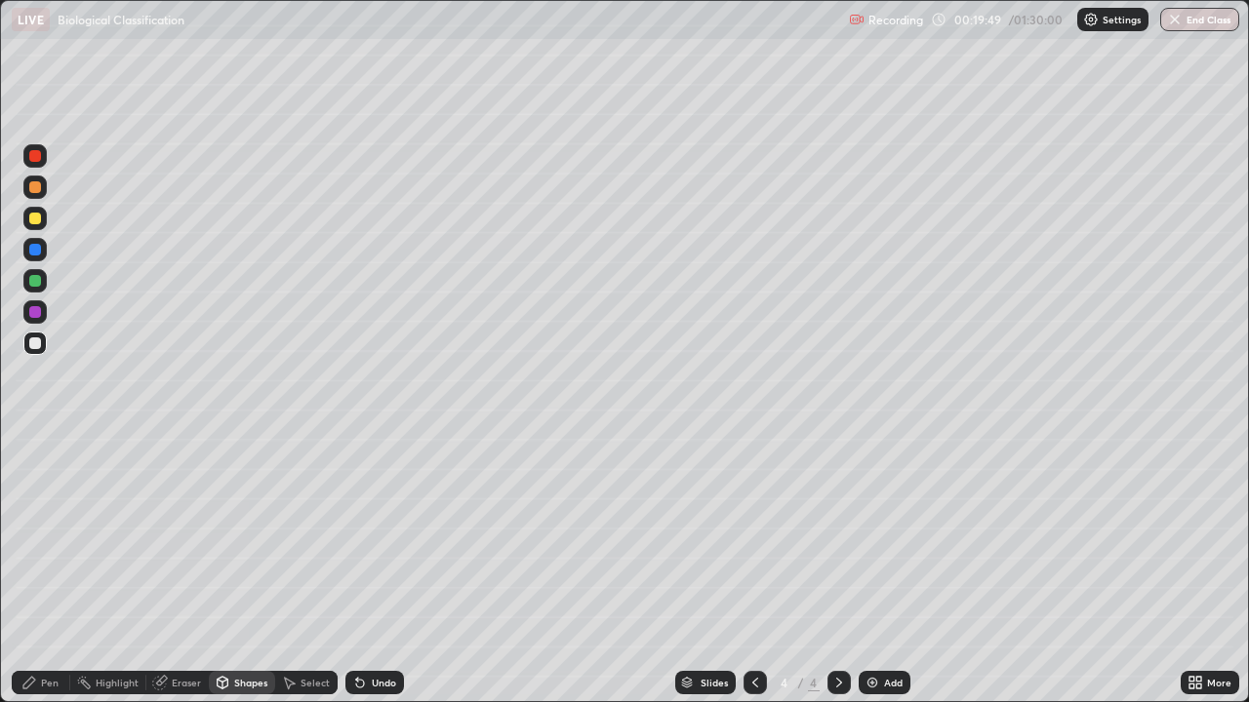
click at [36, 536] on icon at bounding box center [29, 683] width 16 height 16
click at [32, 343] on div at bounding box center [35, 343] width 12 height 12
click at [35, 341] on div at bounding box center [35, 343] width 12 height 12
click at [360, 536] on icon at bounding box center [360, 683] width 16 height 16
click at [33, 221] on div at bounding box center [35, 219] width 12 height 12
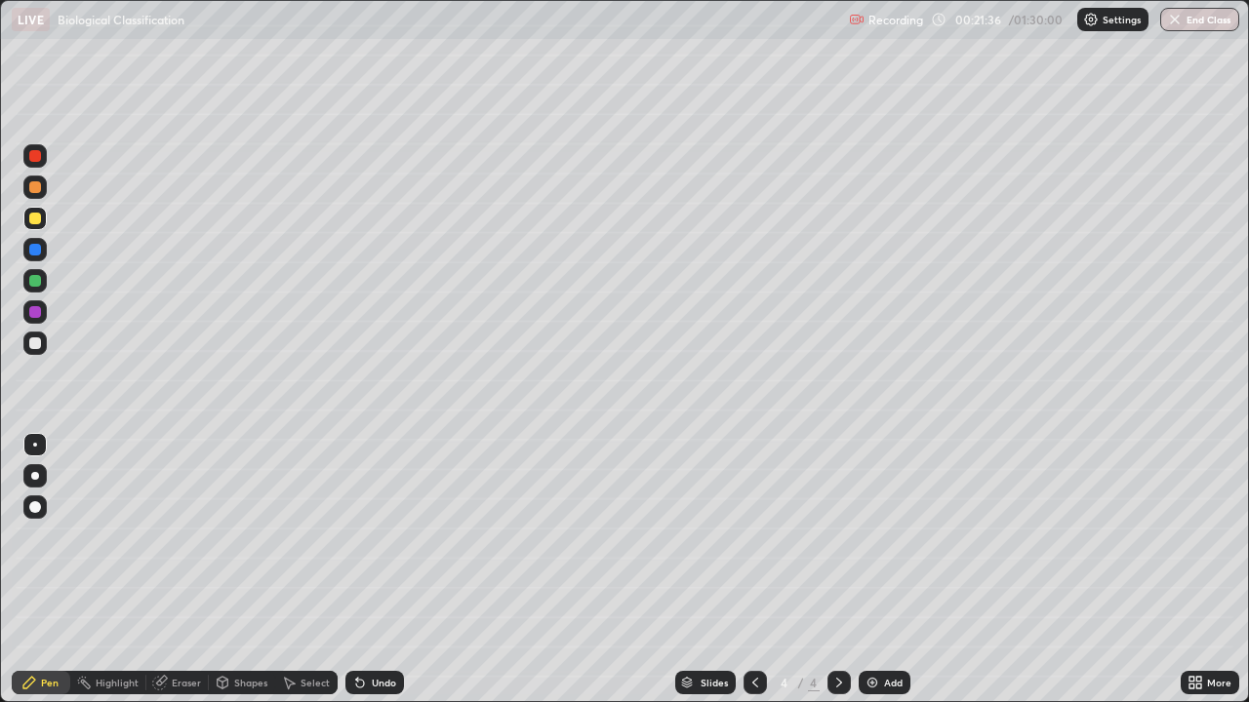
click at [33, 345] on div at bounding box center [35, 343] width 12 height 12
click at [224, 536] on icon at bounding box center [223, 683] width 11 height 12
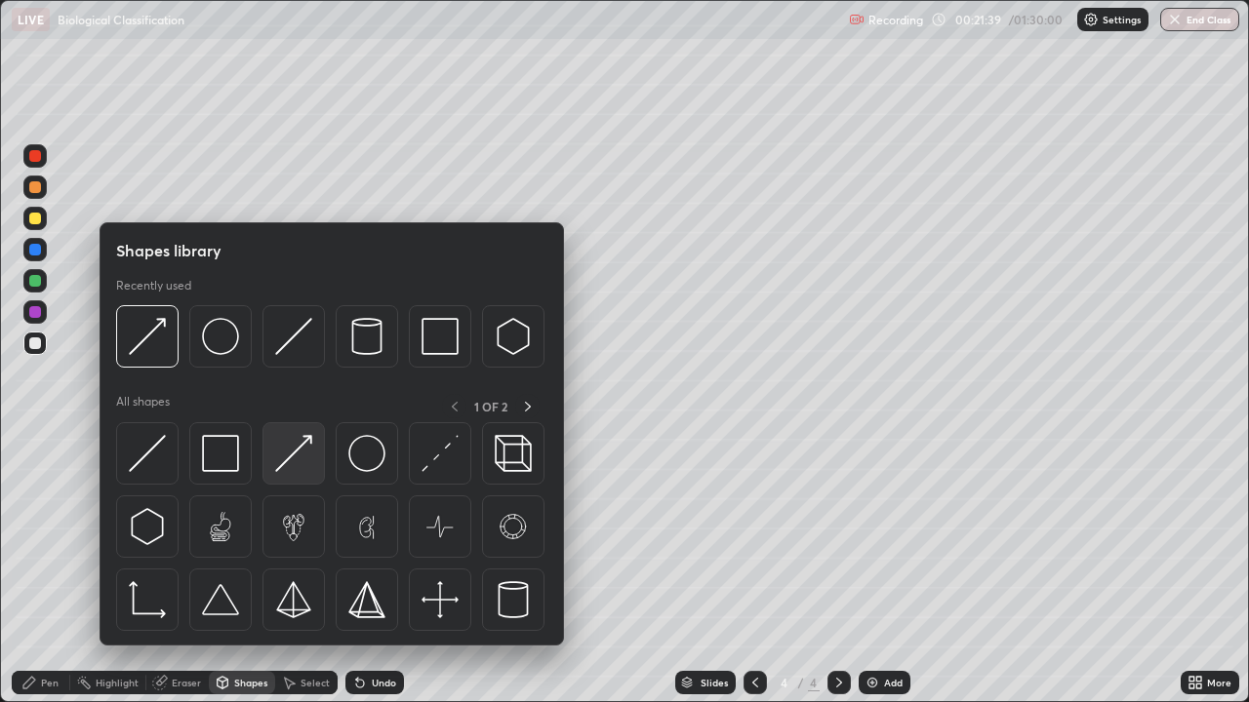
click at [291, 453] on img at bounding box center [293, 453] width 37 height 37
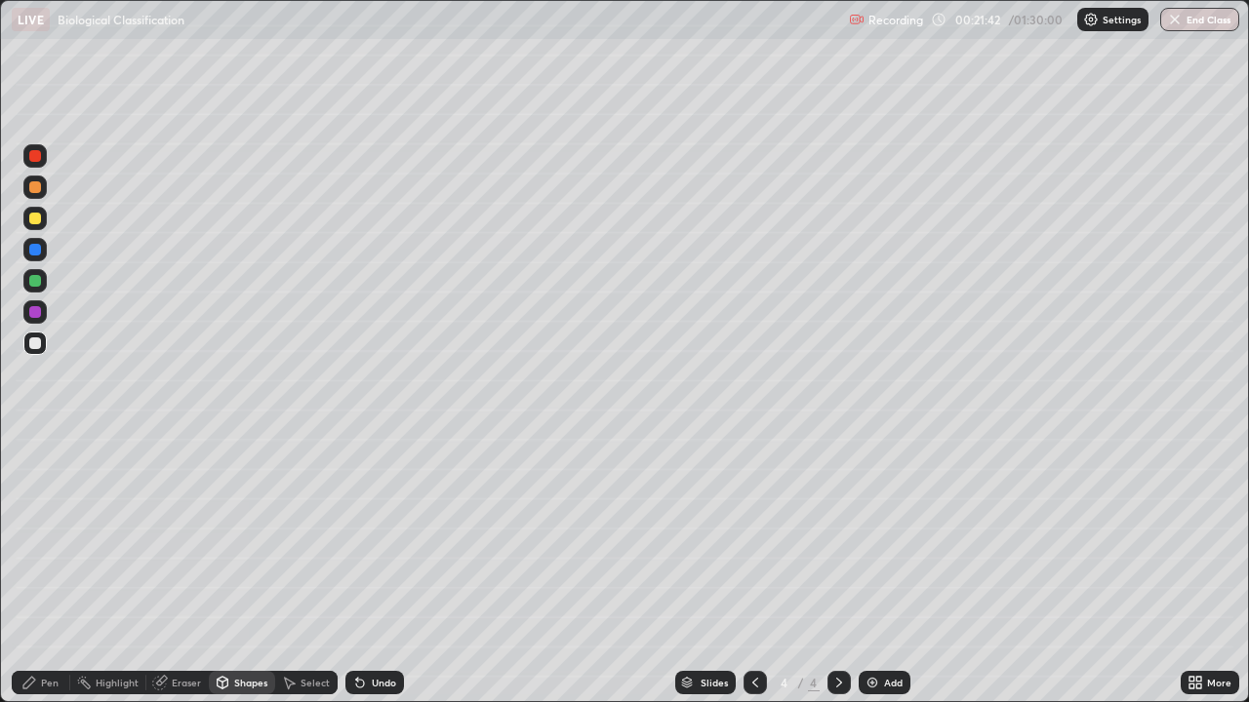
click at [356, 536] on icon at bounding box center [360, 684] width 8 height 8
click at [31, 346] on div at bounding box center [35, 343] width 12 height 12
click at [356, 536] on icon at bounding box center [360, 684] width 8 height 8
click at [28, 536] on icon at bounding box center [29, 683] width 12 height 12
click at [347, 536] on div "Undo" at bounding box center [374, 682] width 59 height 23
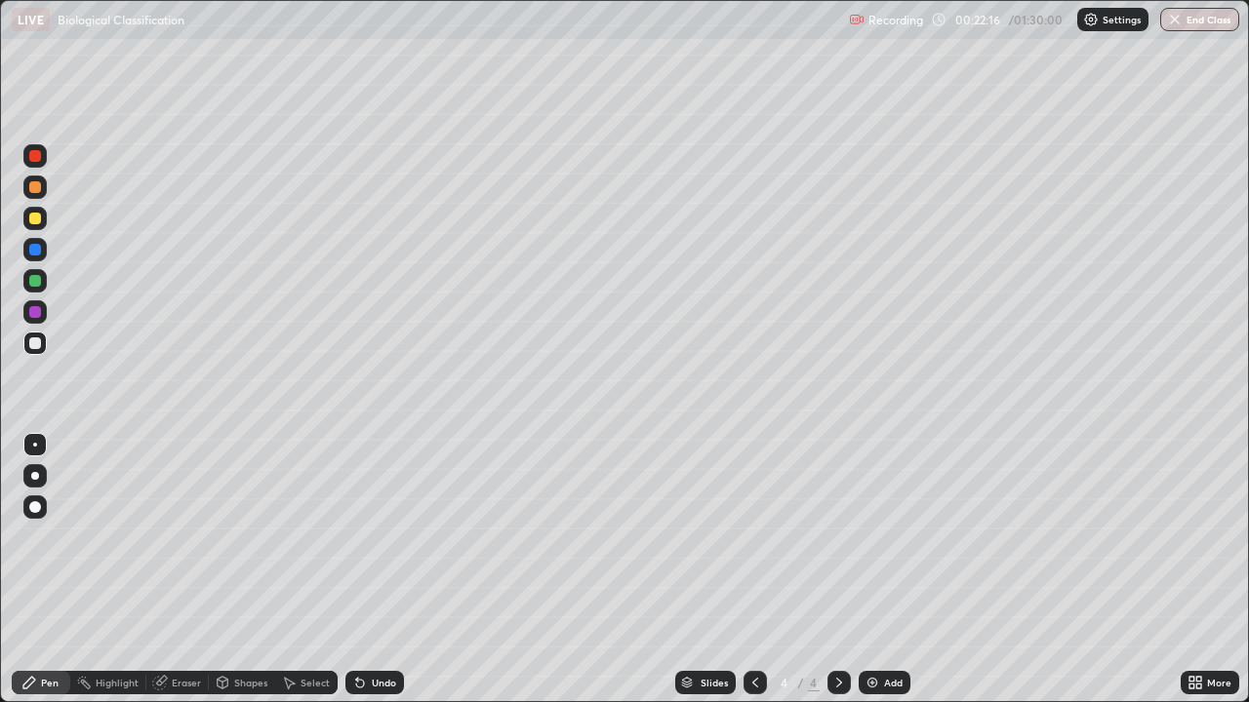
click at [36, 216] on div at bounding box center [35, 219] width 12 height 12
click at [35, 446] on div at bounding box center [35, 445] width 4 height 4
click at [33, 344] on div at bounding box center [35, 343] width 12 height 12
click at [29, 310] on div at bounding box center [35, 312] width 12 height 12
click at [32, 345] on div at bounding box center [35, 343] width 12 height 12
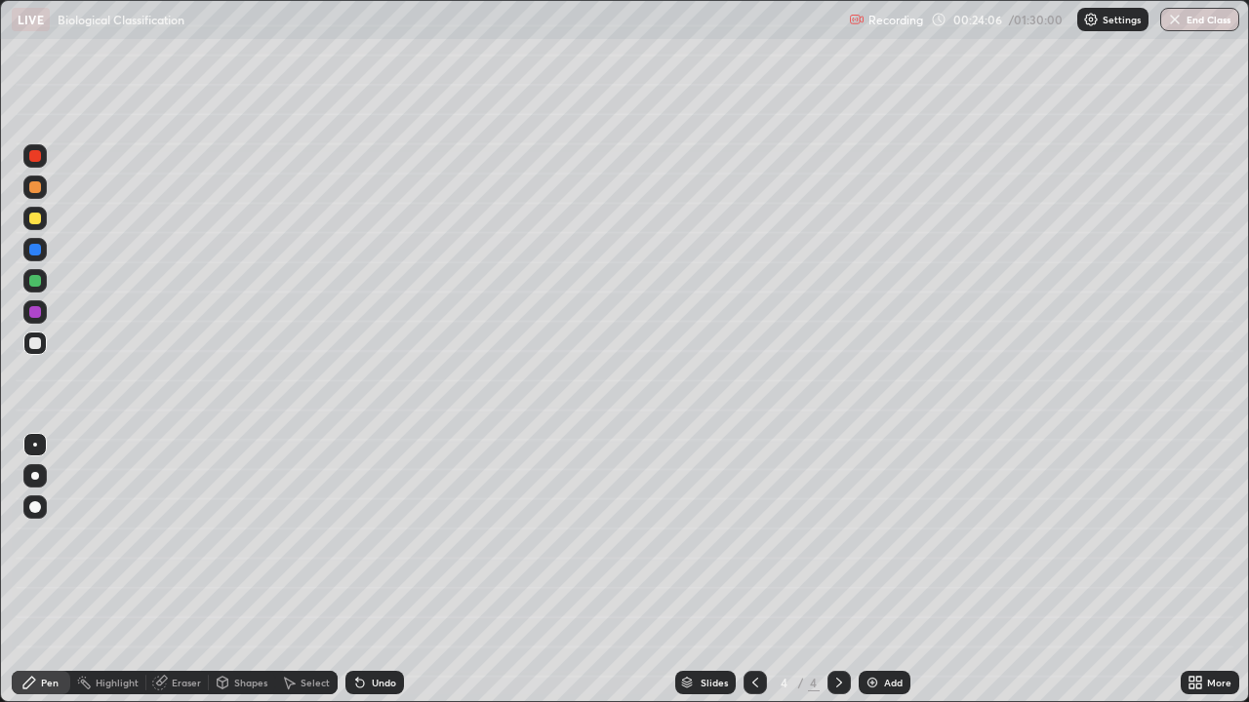
click at [33, 313] on div at bounding box center [35, 312] width 12 height 12
click at [26, 343] on div at bounding box center [34, 343] width 23 height 23
click at [220, 536] on icon at bounding box center [223, 681] width 11 height 3
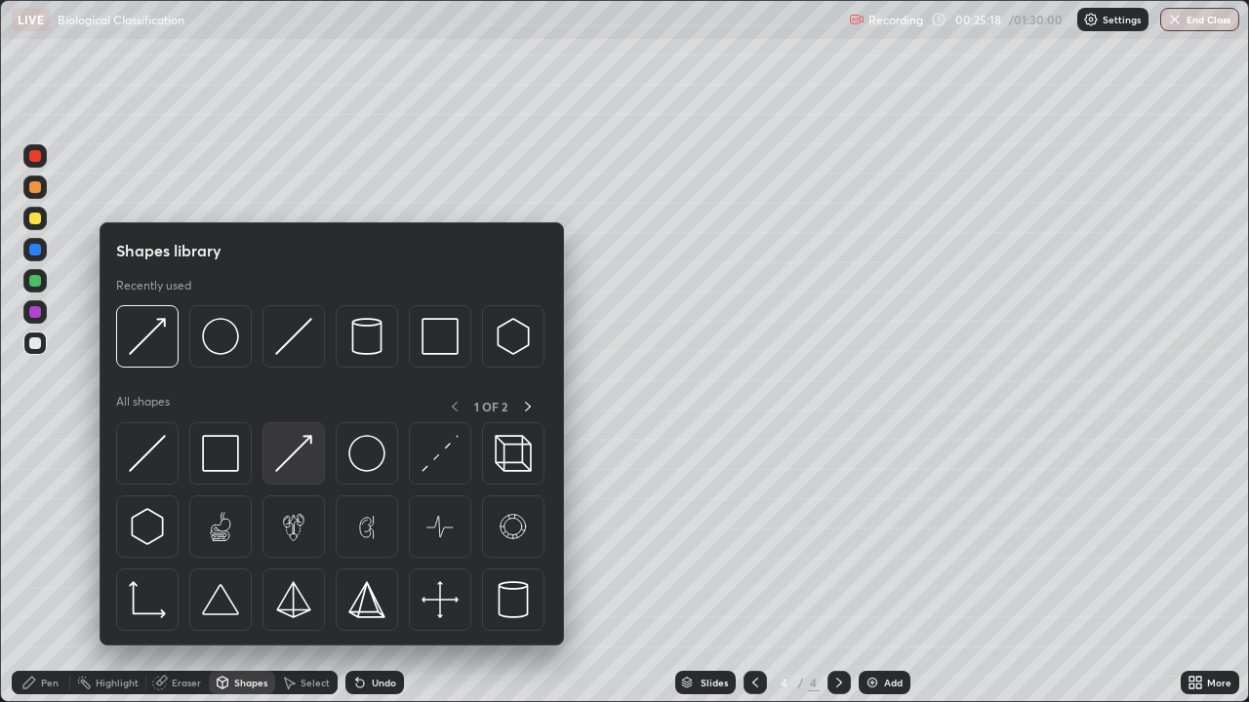
click at [294, 449] on img at bounding box center [293, 453] width 37 height 37
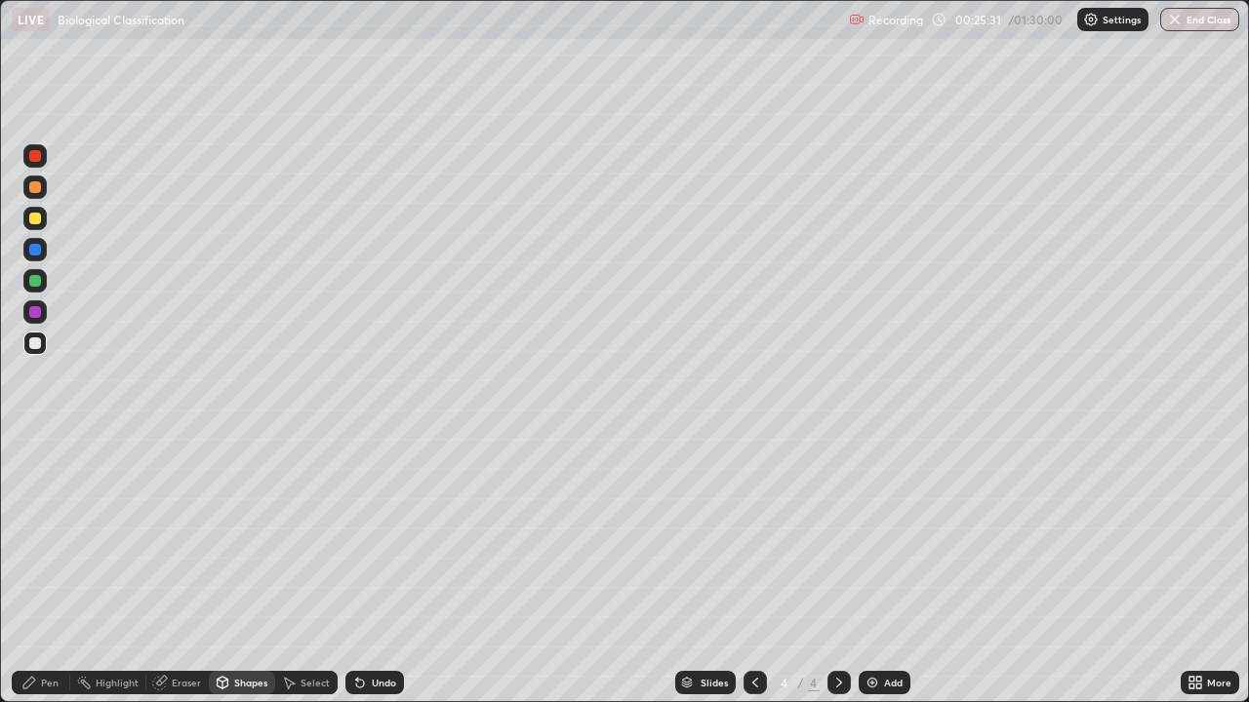
click at [37, 536] on div "Pen" at bounding box center [41, 682] width 59 height 23
click at [31, 340] on div at bounding box center [35, 343] width 12 height 12
click at [40, 437] on div at bounding box center [34, 444] width 23 height 23
click at [358, 536] on icon at bounding box center [360, 684] width 8 height 8
click at [865, 536] on img at bounding box center [872, 683] width 16 height 16
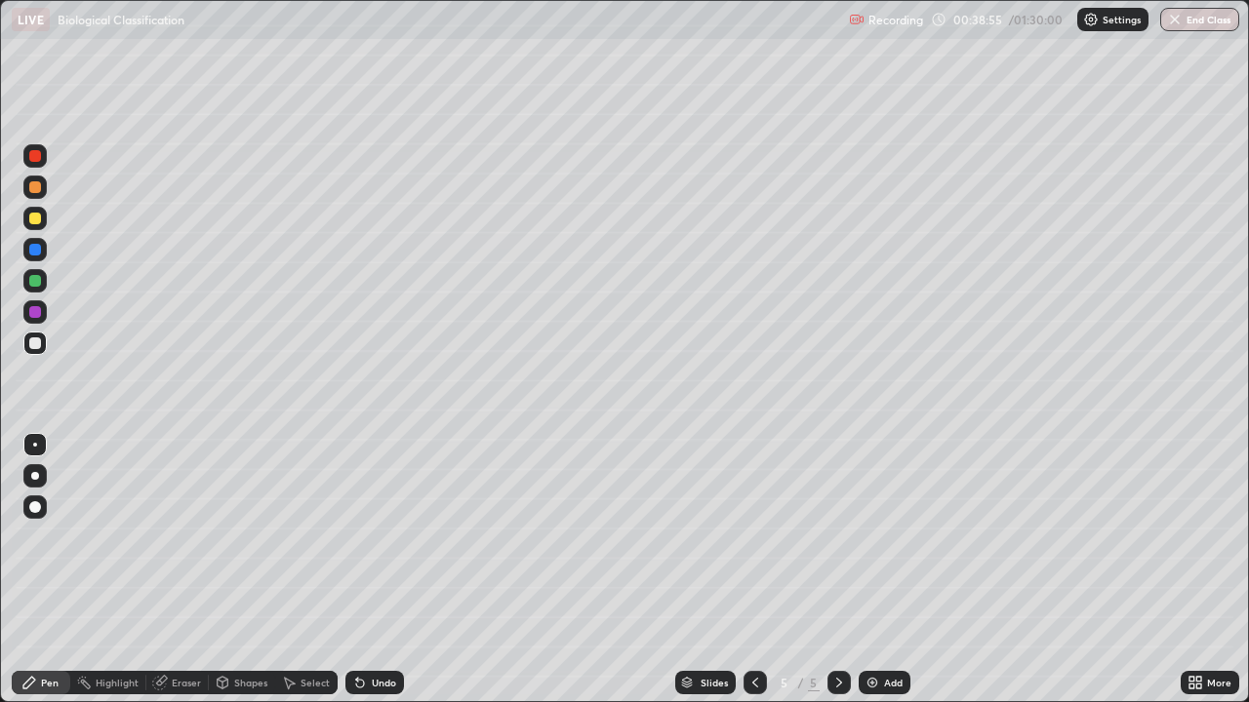
click at [35, 223] on div at bounding box center [35, 219] width 12 height 12
click at [357, 536] on icon at bounding box center [360, 684] width 8 height 8
click at [357, 536] on icon at bounding box center [360, 683] width 16 height 16
click at [40, 536] on div "Pen" at bounding box center [41, 682] width 59 height 23
click at [165, 536] on icon at bounding box center [160, 683] width 16 height 16
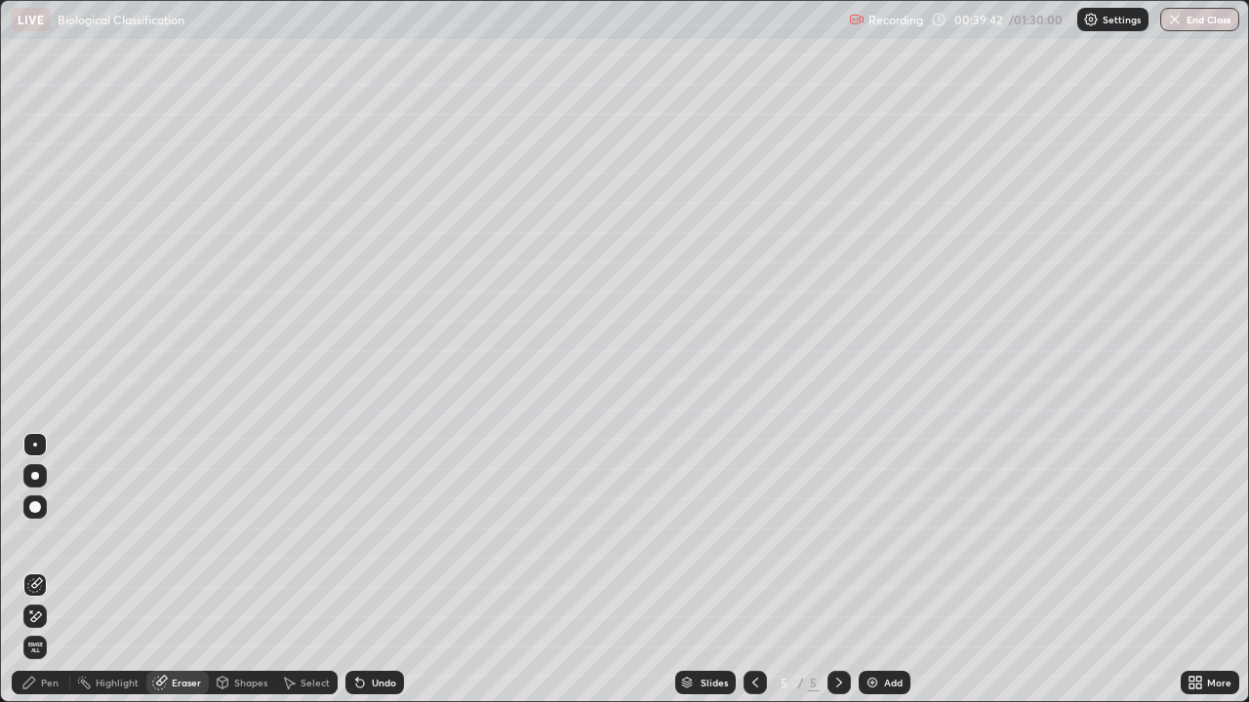
click at [161, 536] on icon at bounding box center [161, 681] width 11 height 10
click at [172, 536] on div "Eraser" at bounding box center [186, 683] width 29 height 10
click at [27, 536] on icon at bounding box center [29, 683] width 12 height 12
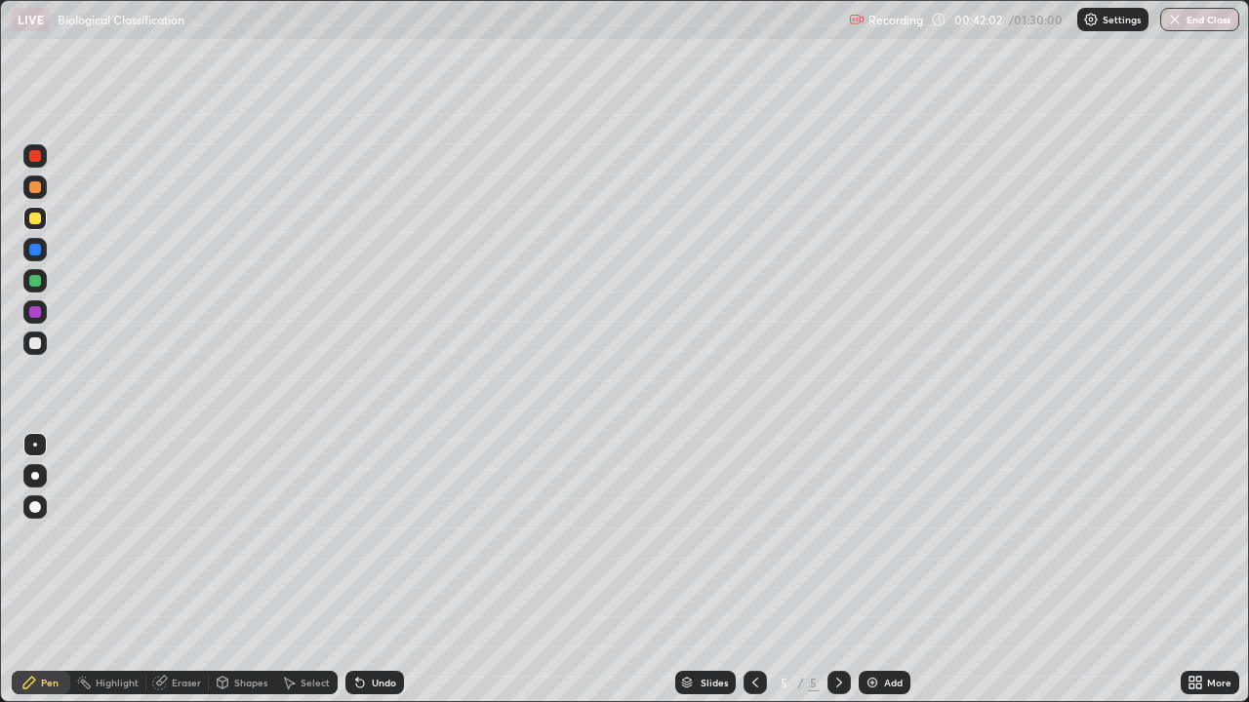
click at [44, 188] on div at bounding box center [34, 187] width 23 height 23
click at [38, 347] on div at bounding box center [35, 343] width 12 height 12
click at [38, 346] on div at bounding box center [35, 343] width 12 height 12
click at [352, 536] on icon at bounding box center [360, 683] width 16 height 16
click at [359, 536] on icon at bounding box center [360, 683] width 16 height 16
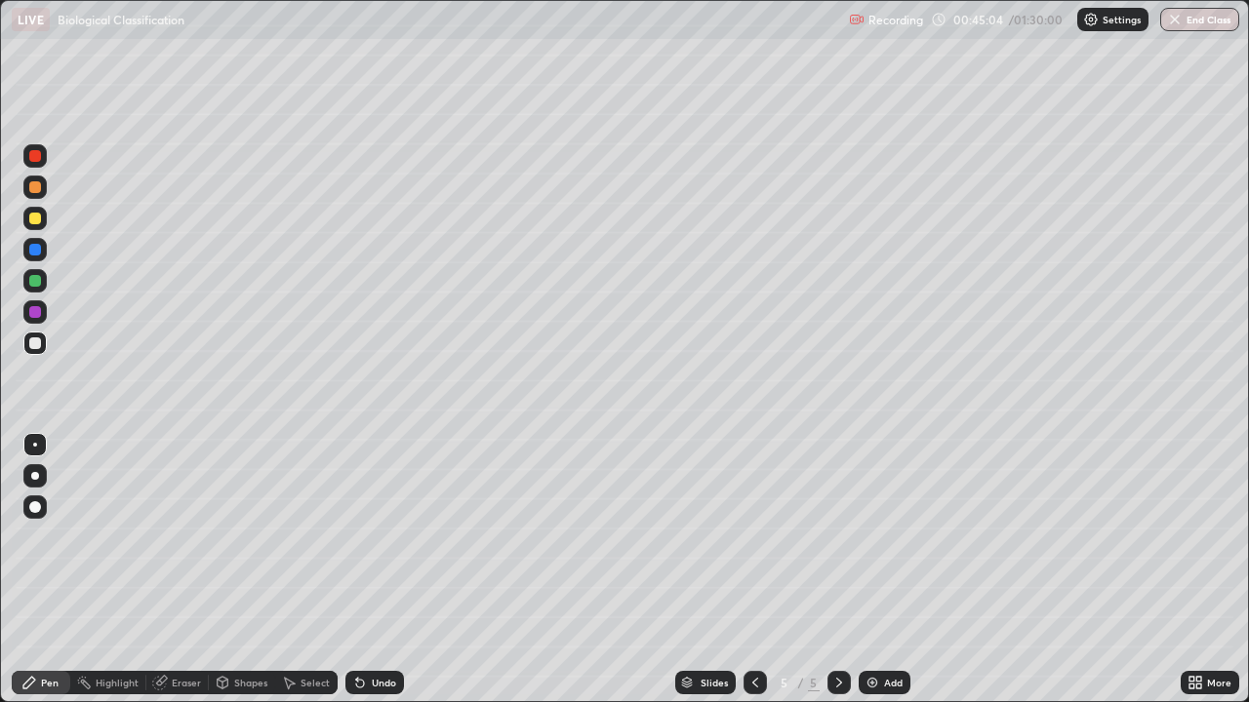
click at [37, 343] on div at bounding box center [35, 343] width 12 height 12
click at [38, 219] on div at bounding box center [35, 219] width 12 height 12
click at [281, 536] on icon at bounding box center [289, 683] width 16 height 16
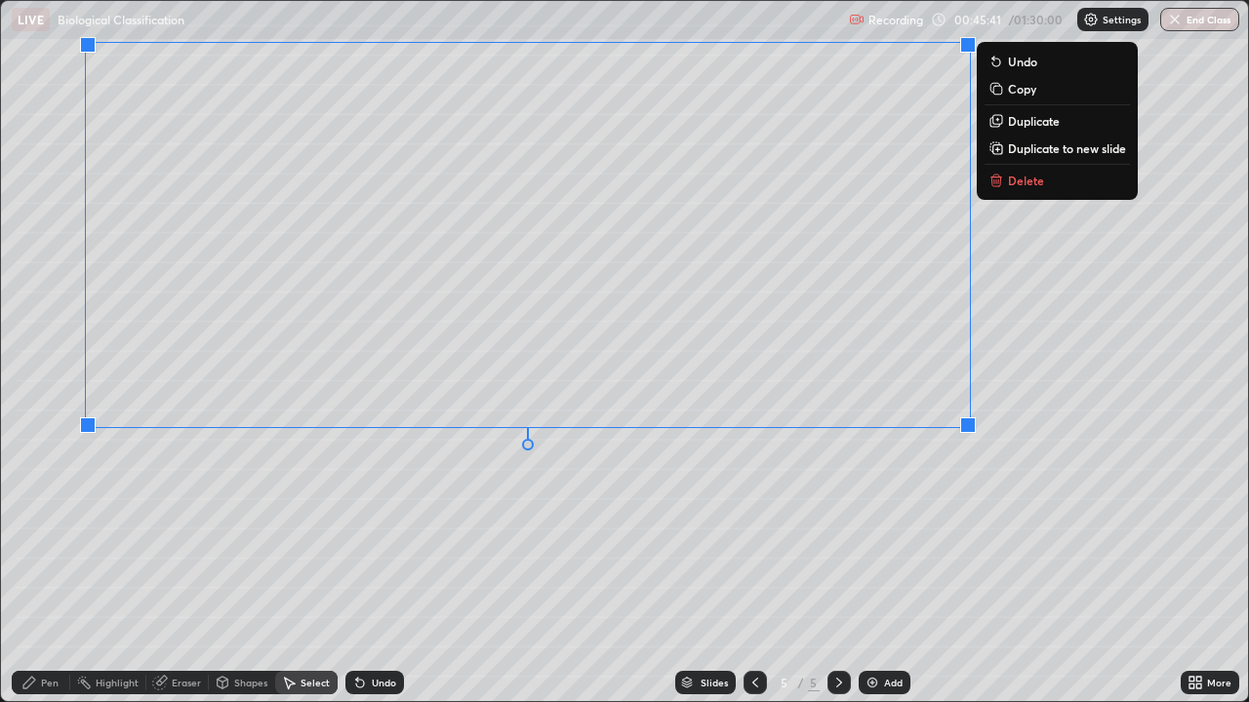
click at [52, 536] on div "Pen" at bounding box center [50, 683] width 18 height 10
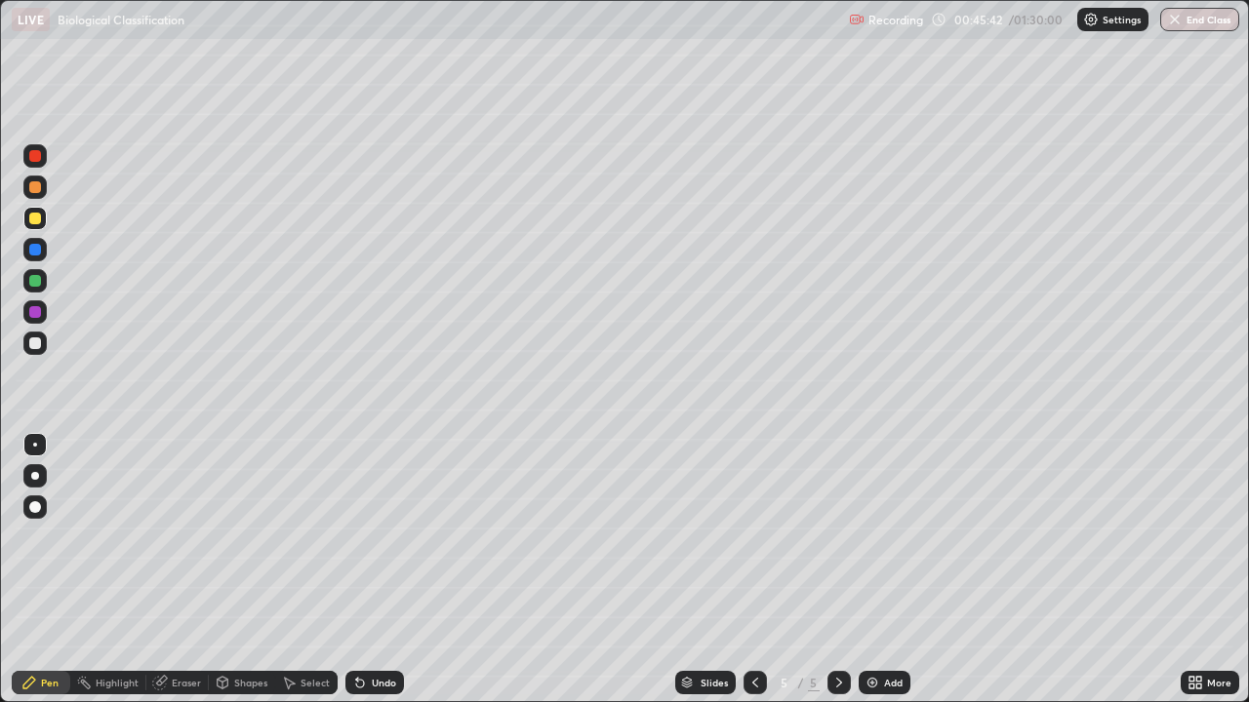
click at [41, 218] on div at bounding box center [34, 218] width 23 height 23
click at [352, 536] on icon at bounding box center [360, 683] width 16 height 16
click at [356, 536] on icon at bounding box center [360, 684] width 8 height 8
click at [37, 343] on div at bounding box center [35, 343] width 12 height 12
click at [46, 536] on div "Pen" at bounding box center [50, 683] width 18 height 10
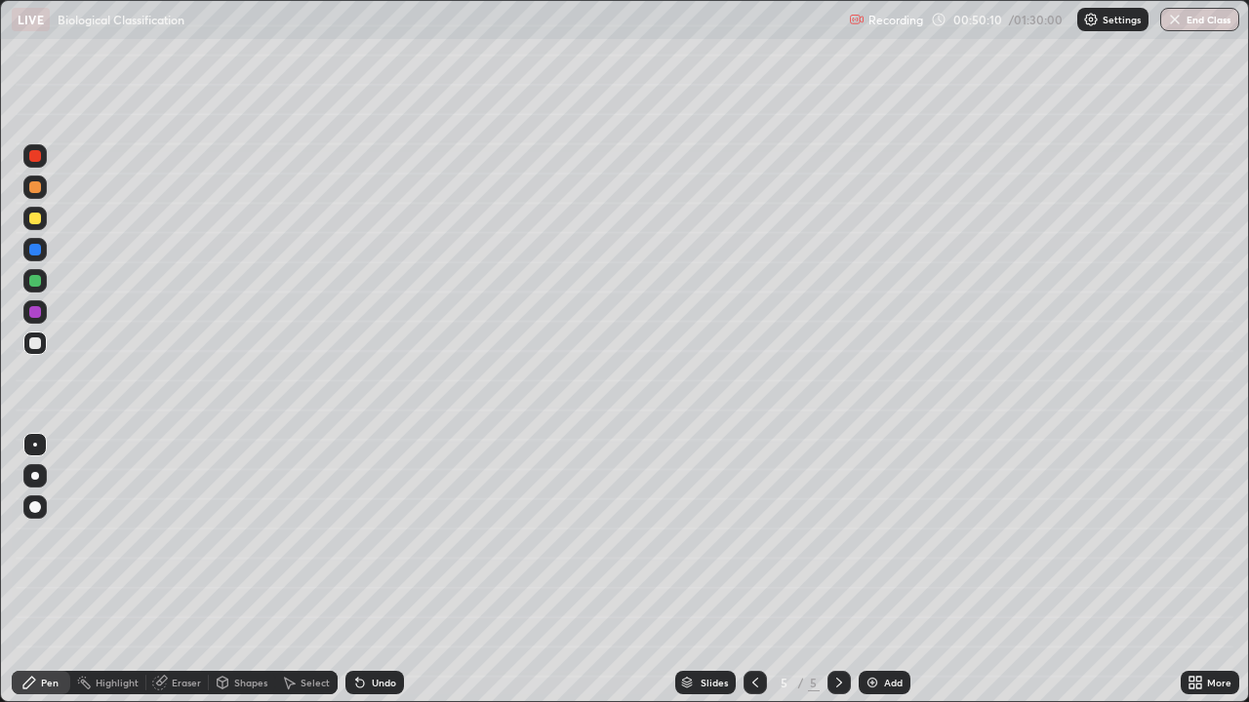
click at [360, 536] on icon at bounding box center [360, 684] width 8 height 8
click at [41, 536] on div "Pen" at bounding box center [41, 682] width 59 height 39
click at [43, 349] on div at bounding box center [34, 343] width 23 height 23
click at [357, 536] on icon at bounding box center [360, 684] width 8 height 8
click at [867, 536] on img at bounding box center [872, 683] width 16 height 16
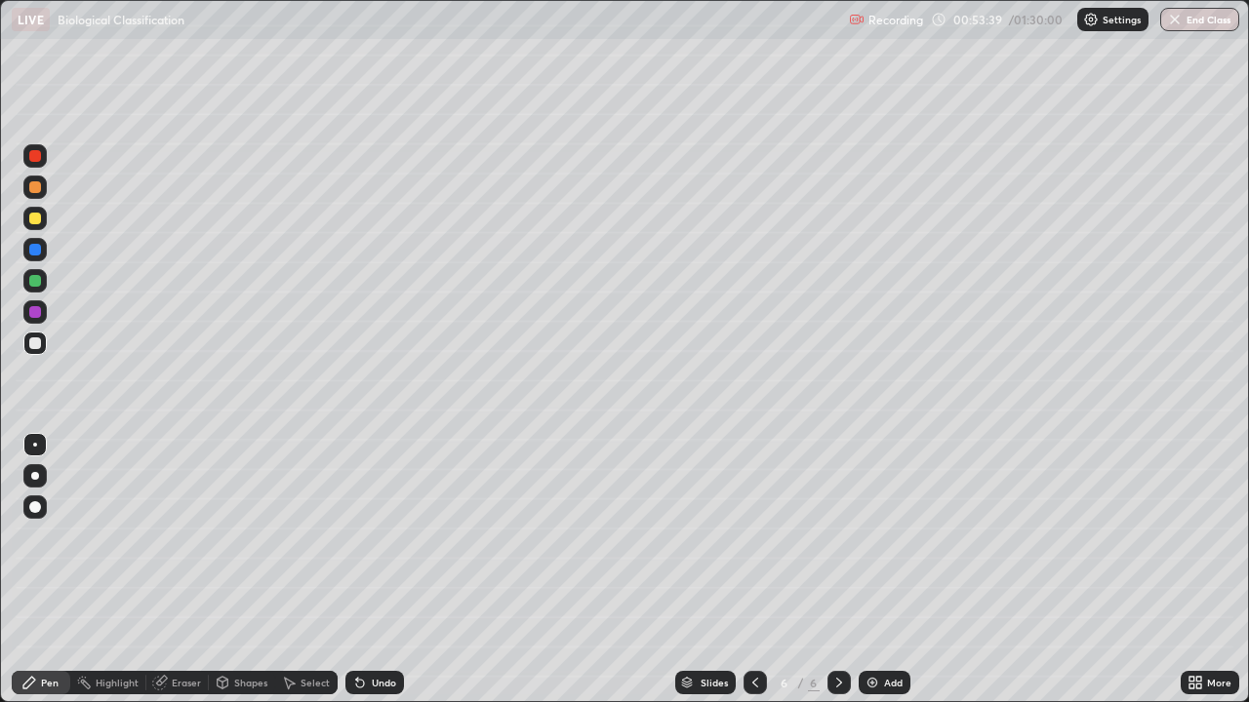
click at [364, 536] on icon at bounding box center [360, 683] width 16 height 16
click at [35, 219] on div at bounding box center [35, 219] width 12 height 12
click at [364, 536] on icon at bounding box center [360, 683] width 16 height 16
click at [367, 536] on div "Undo" at bounding box center [374, 682] width 59 height 23
click at [364, 536] on icon at bounding box center [360, 683] width 16 height 16
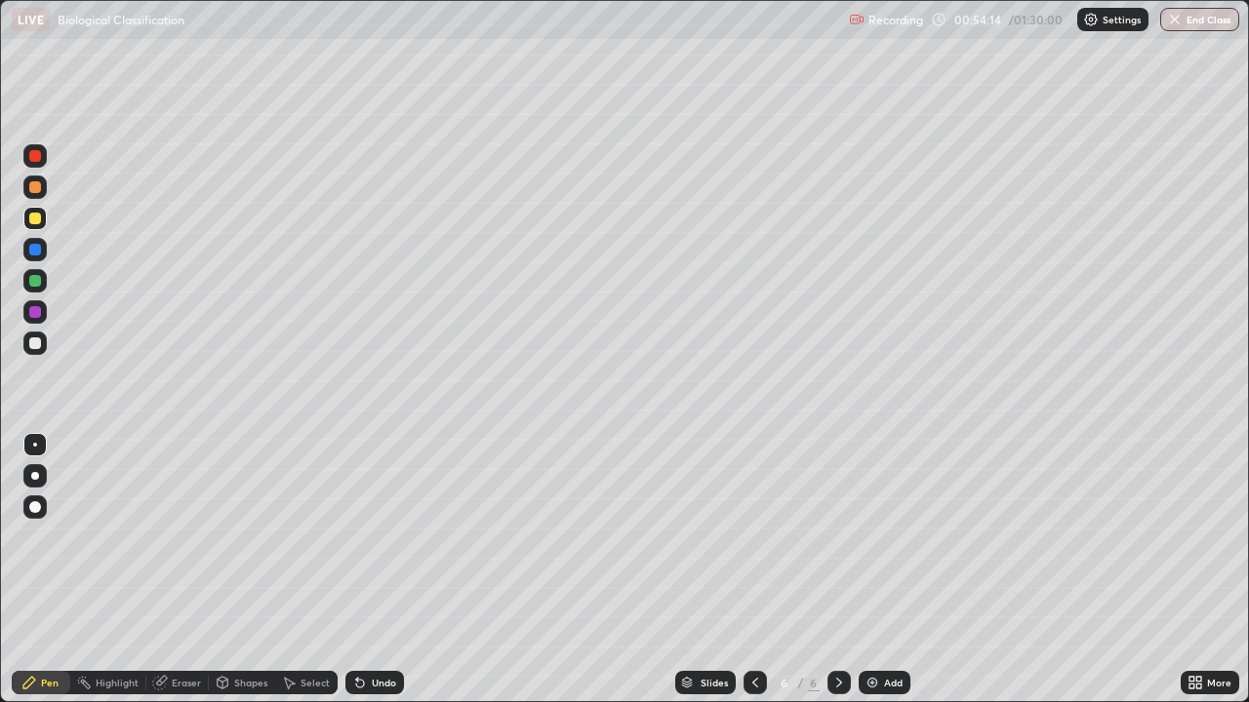
click at [360, 536] on icon at bounding box center [360, 683] width 16 height 16
click at [356, 536] on icon at bounding box center [357, 679] width 2 height 2
click at [38, 344] on div at bounding box center [35, 343] width 12 height 12
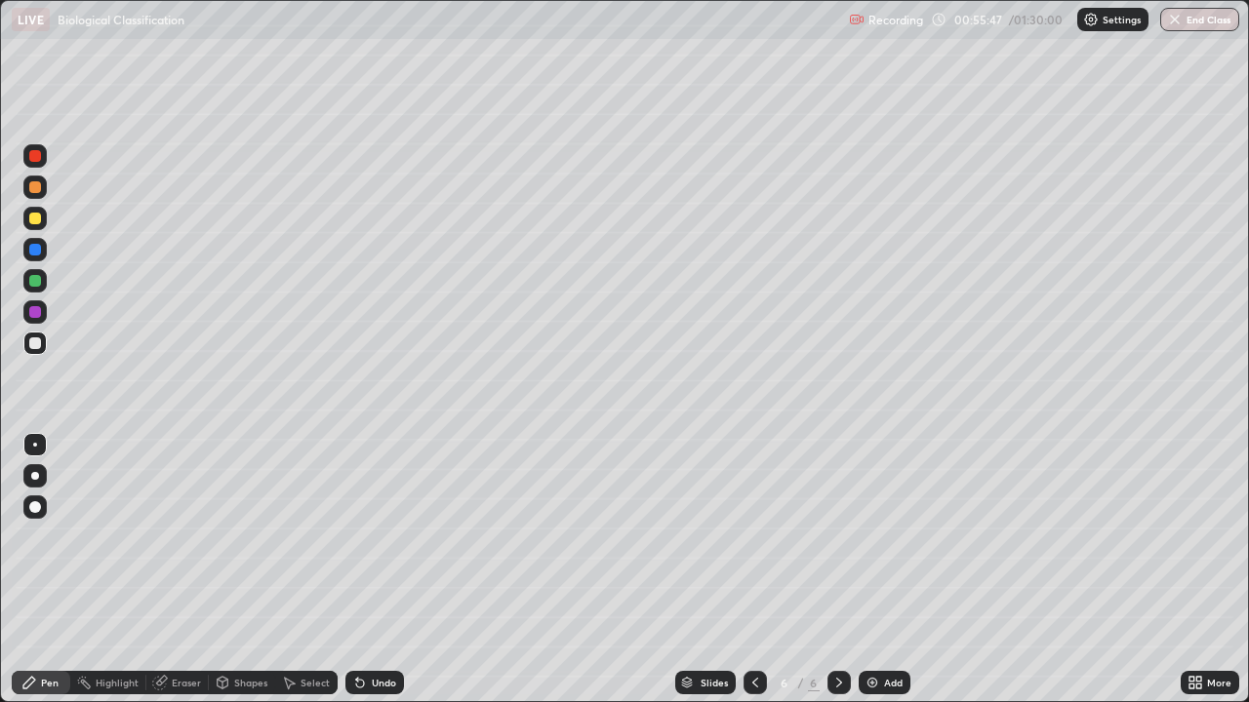
click at [362, 536] on icon at bounding box center [360, 683] width 16 height 16
click at [1205, 536] on div "More" at bounding box center [1209, 682] width 59 height 23
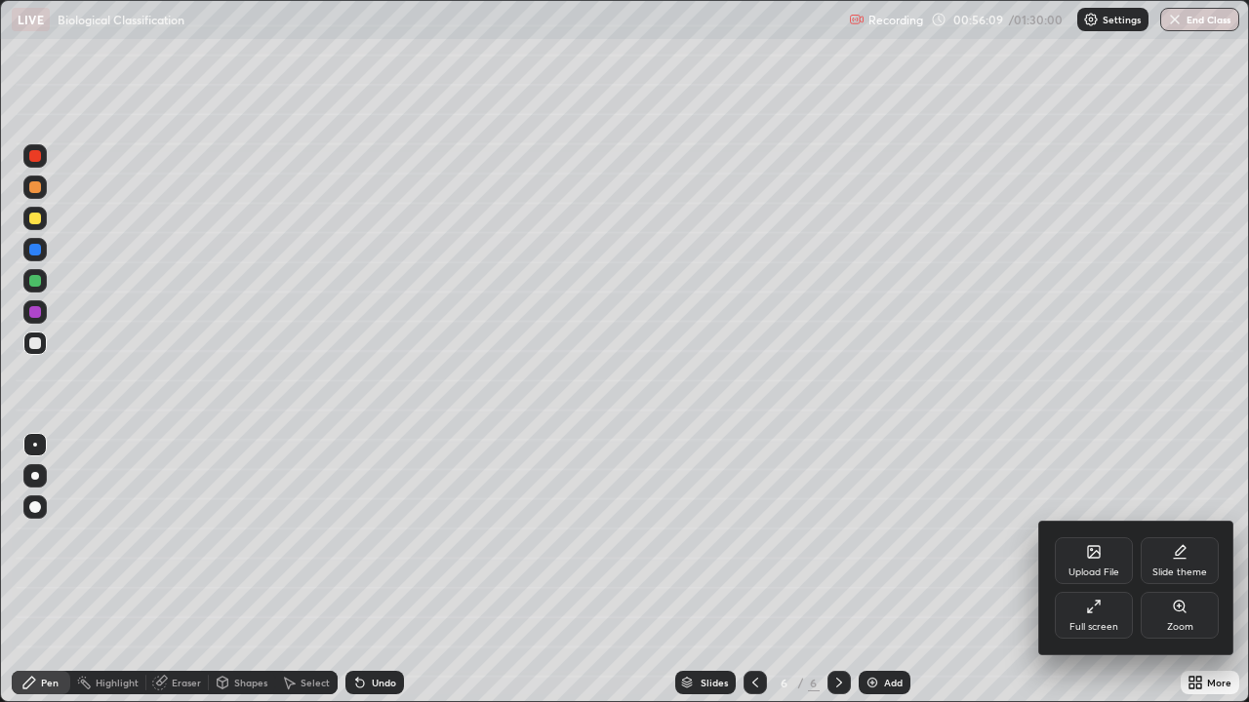
click at [1090, 536] on icon at bounding box center [1090, 610] width 5 height 5
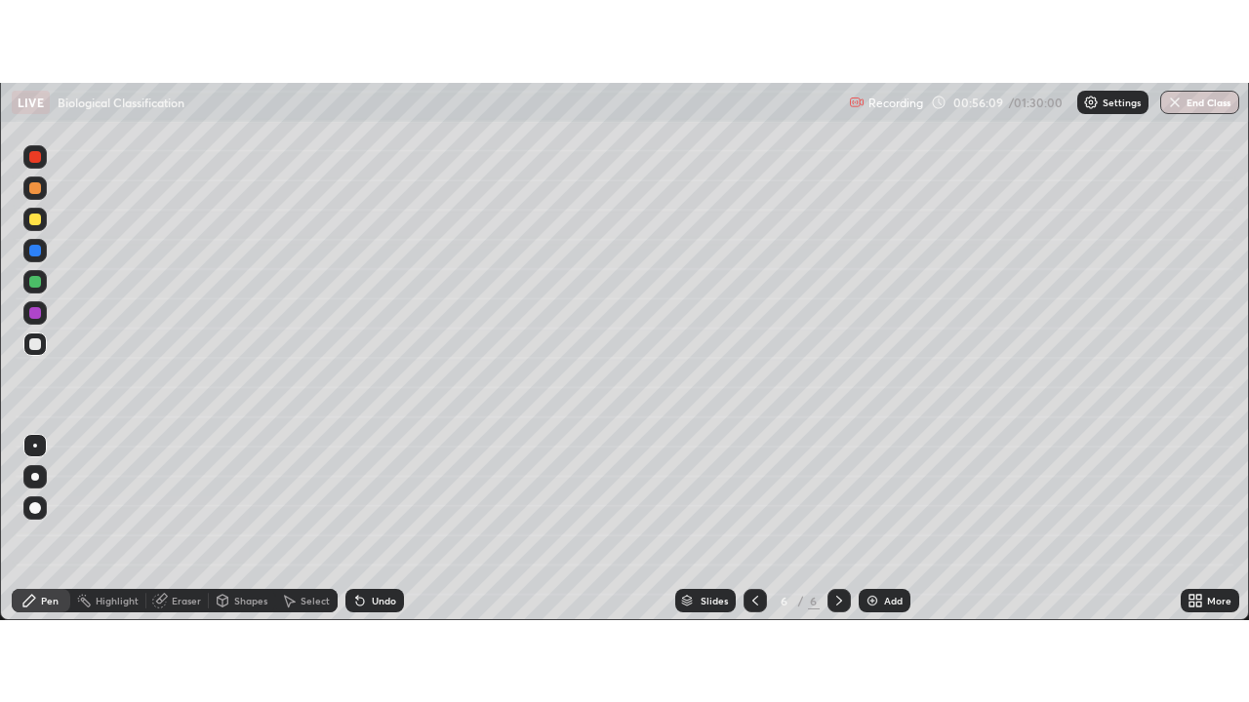
scroll to position [97005, 96294]
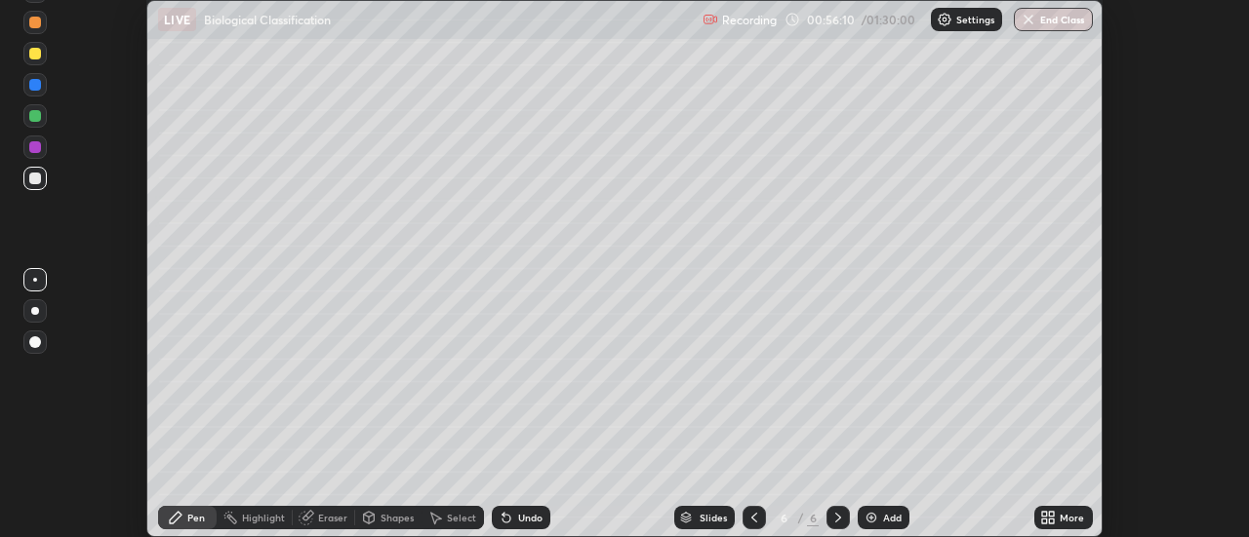
click at [1054, 512] on icon at bounding box center [1052, 514] width 5 height 5
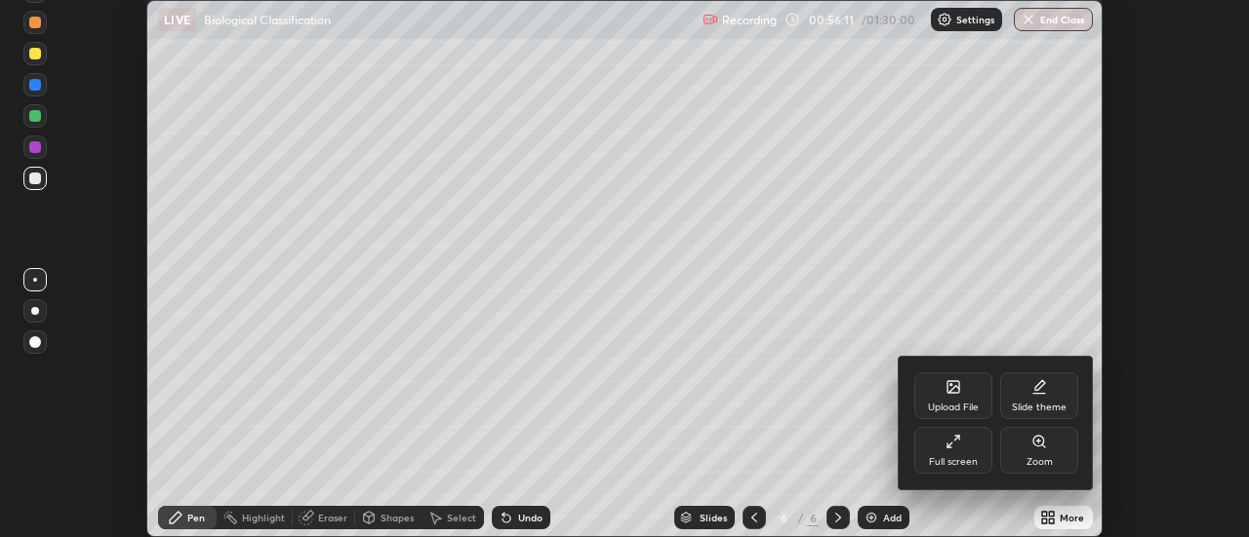
click at [38, 179] on div at bounding box center [624, 268] width 1249 height 537
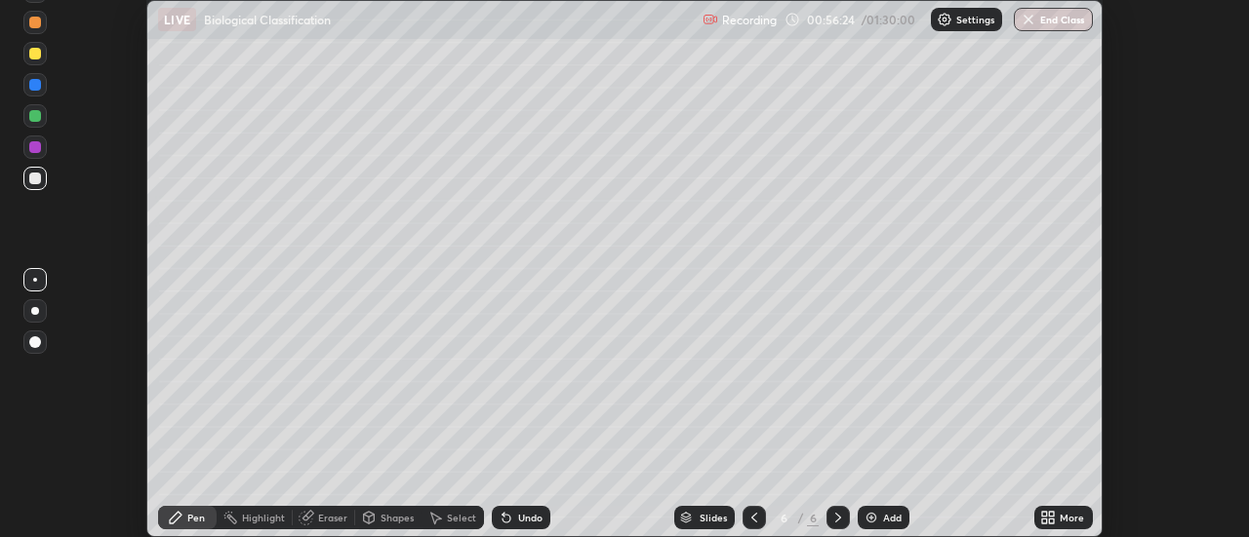
click at [31, 114] on div at bounding box center [35, 116] width 12 height 12
click at [190, 516] on div "Pen" at bounding box center [196, 518] width 18 height 10
click at [38, 176] on div at bounding box center [35, 179] width 12 height 12
click at [36, 82] on div at bounding box center [35, 85] width 12 height 12
click at [863, 517] on img at bounding box center [871, 518] width 16 height 16
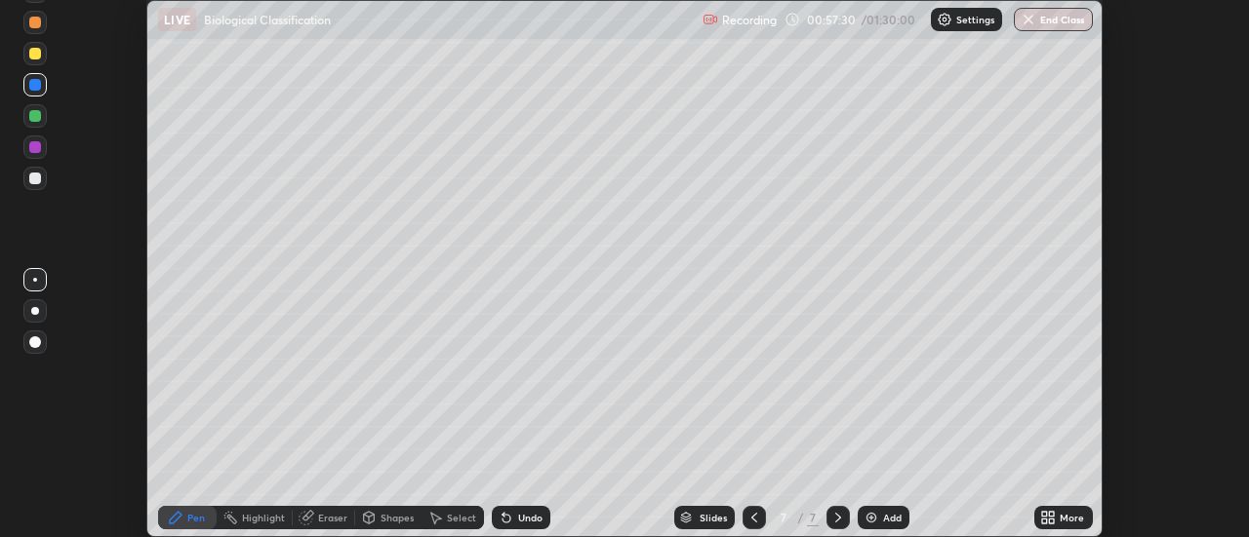
click at [34, 56] on div at bounding box center [35, 54] width 12 height 12
click at [36, 179] on div at bounding box center [35, 179] width 12 height 12
click at [35, 51] on div at bounding box center [35, 54] width 12 height 12
click at [33, 177] on div at bounding box center [35, 179] width 12 height 12
click at [39, 48] on div at bounding box center [34, 53] width 23 height 23
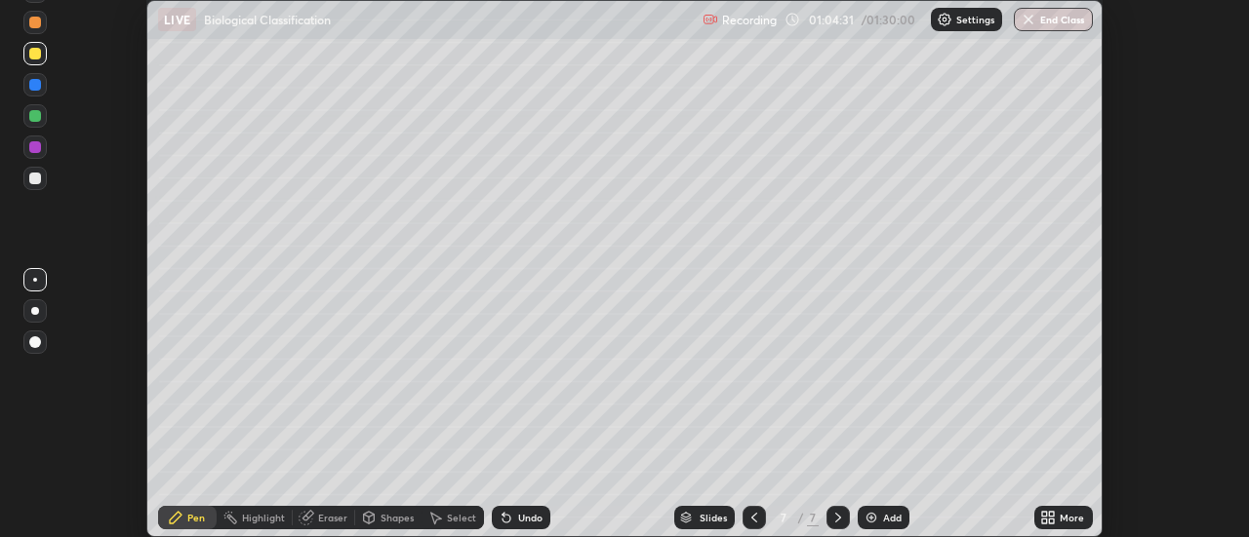
click at [45, 55] on div at bounding box center [34, 53] width 23 height 23
click at [35, 176] on div at bounding box center [35, 179] width 12 height 12
click at [879, 512] on div "Add" at bounding box center [883, 517] width 52 height 23
click at [1059, 515] on div "More" at bounding box center [1063, 517] width 59 height 23
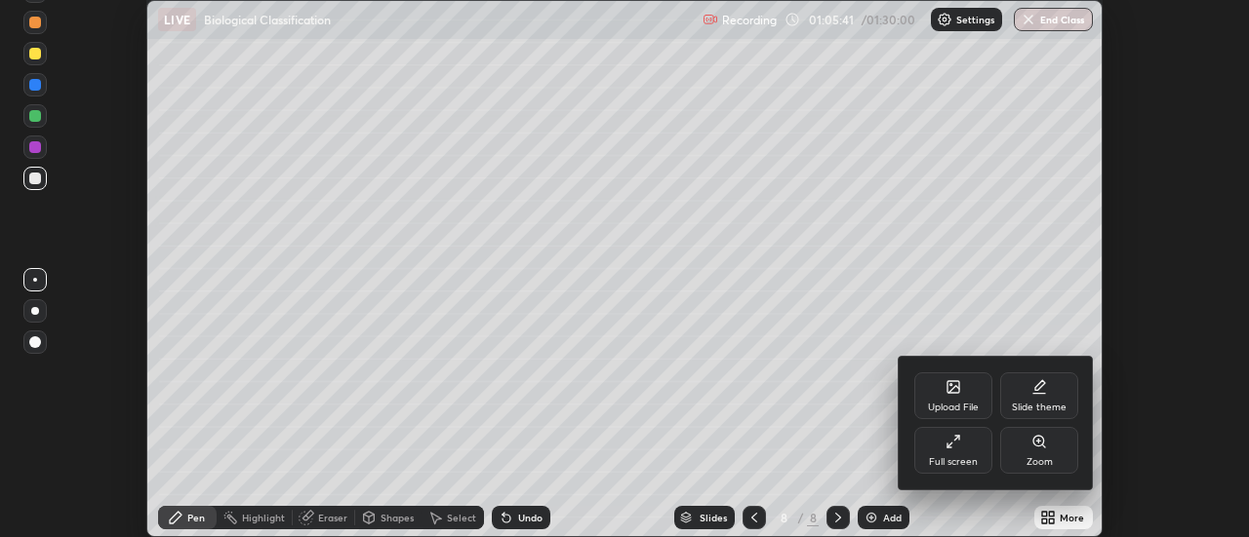
click at [954, 446] on icon at bounding box center [953, 442] width 16 height 16
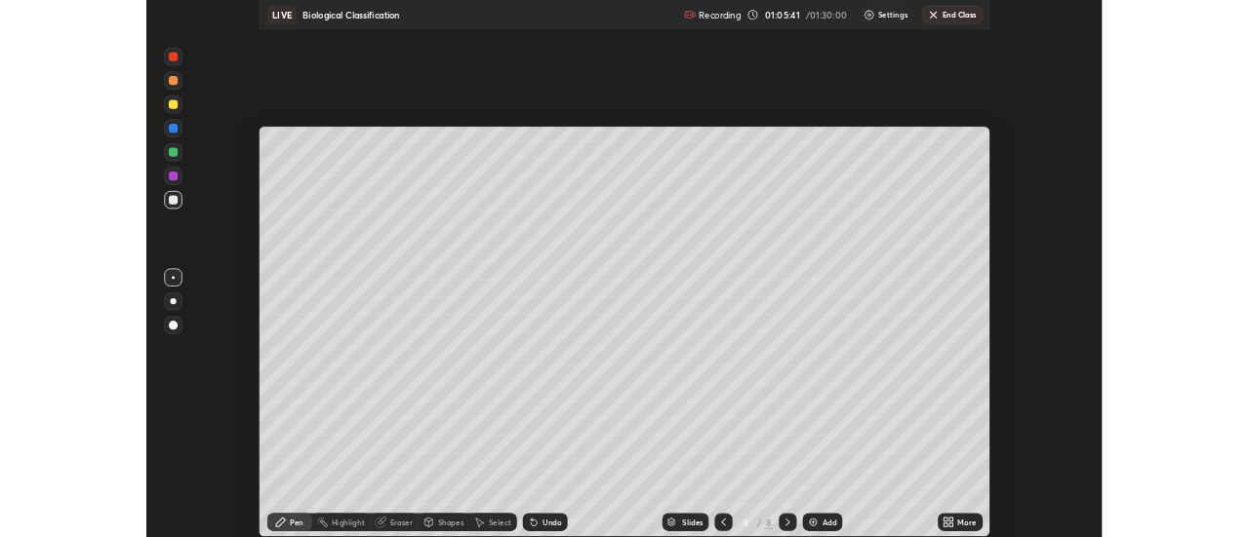
scroll to position [702, 1249]
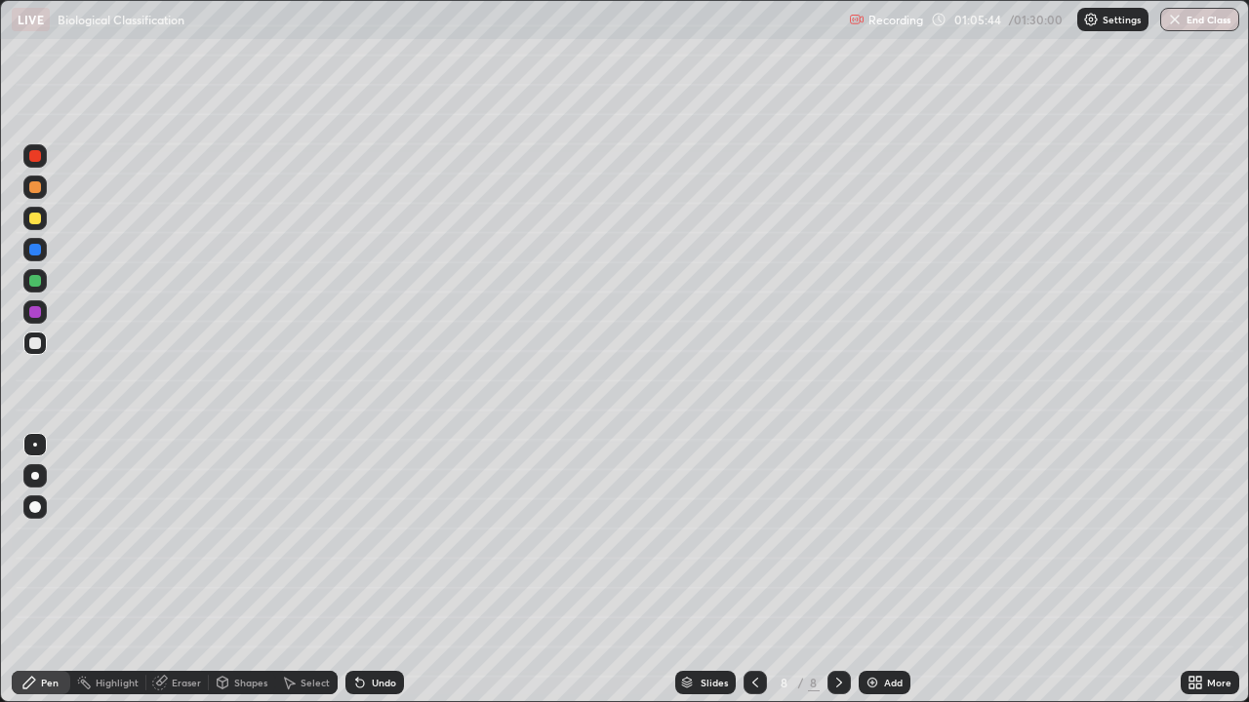
click at [356, 536] on icon at bounding box center [357, 679] width 2 height 2
click at [36, 348] on div at bounding box center [35, 343] width 12 height 12
click at [356, 536] on icon at bounding box center [357, 679] width 2 height 2
click at [36, 217] on div at bounding box center [35, 219] width 12 height 12
click at [42, 348] on div at bounding box center [34, 343] width 23 height 23
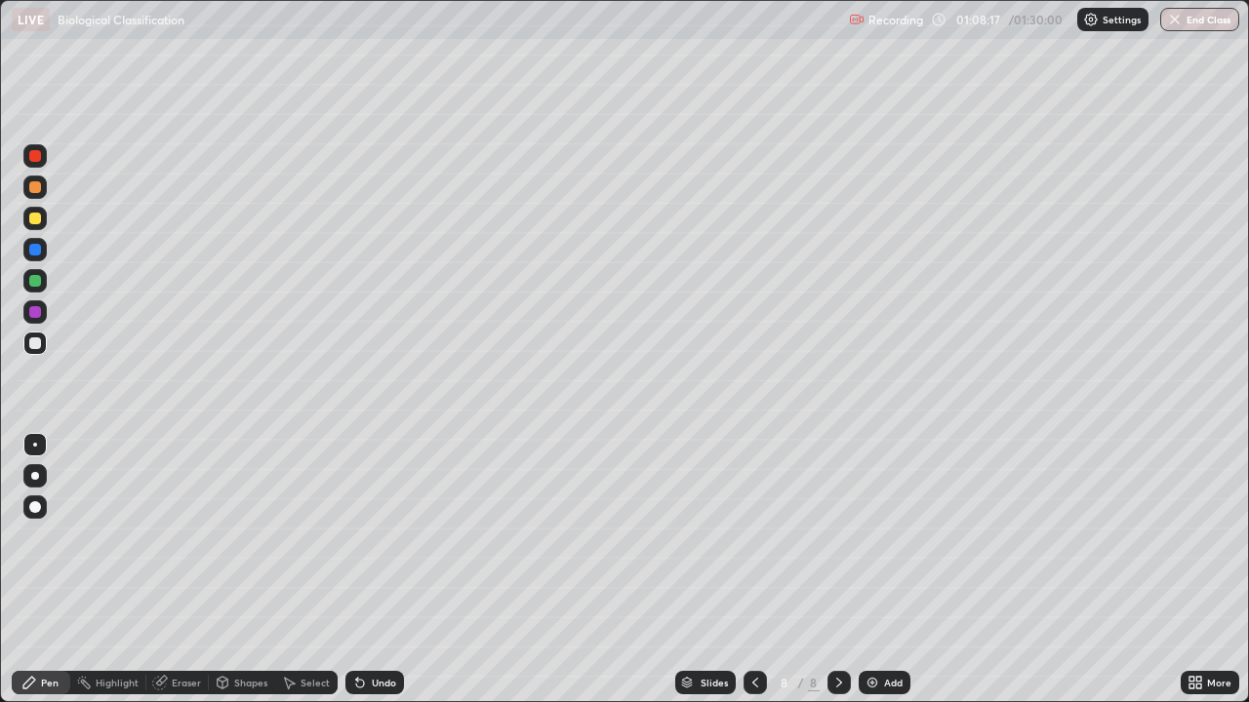
click at [35, 219] on div at bounding box center [35, 219] width 12 height 12
click at [39, 344] on div at bounding box center [35, 343] width 12 height 12
click at [361, 536] on icon at bounding box center [360, 683] width 16 height 16
click at [356, 536] on icon at bounding box center [360, 684] width 8 height 8
click at [33, 215] on div at bounding box center [35, 219] width 12 height 12
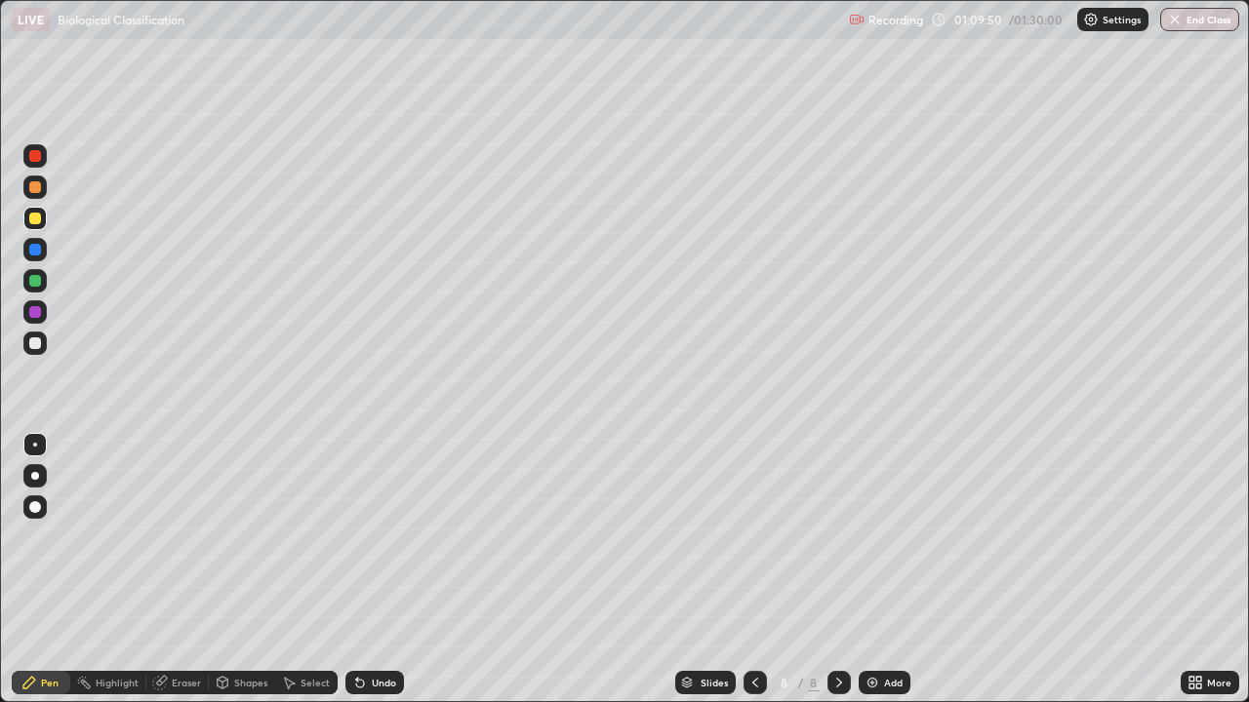
click at [33, 342] on div at bounding box center [35, 343] width 12 height 12
click at [36, 312] on div at bounding box center [35, 312] width 12 height 12
click at [36, 342] on div at bounding box center [35, 343] width 12 height 12
click at [32, 254] on div at bounding box center [35, 250] width 12 height 12
click at [36, 283] on div at bounding box center [35, 281] width 12 height 12
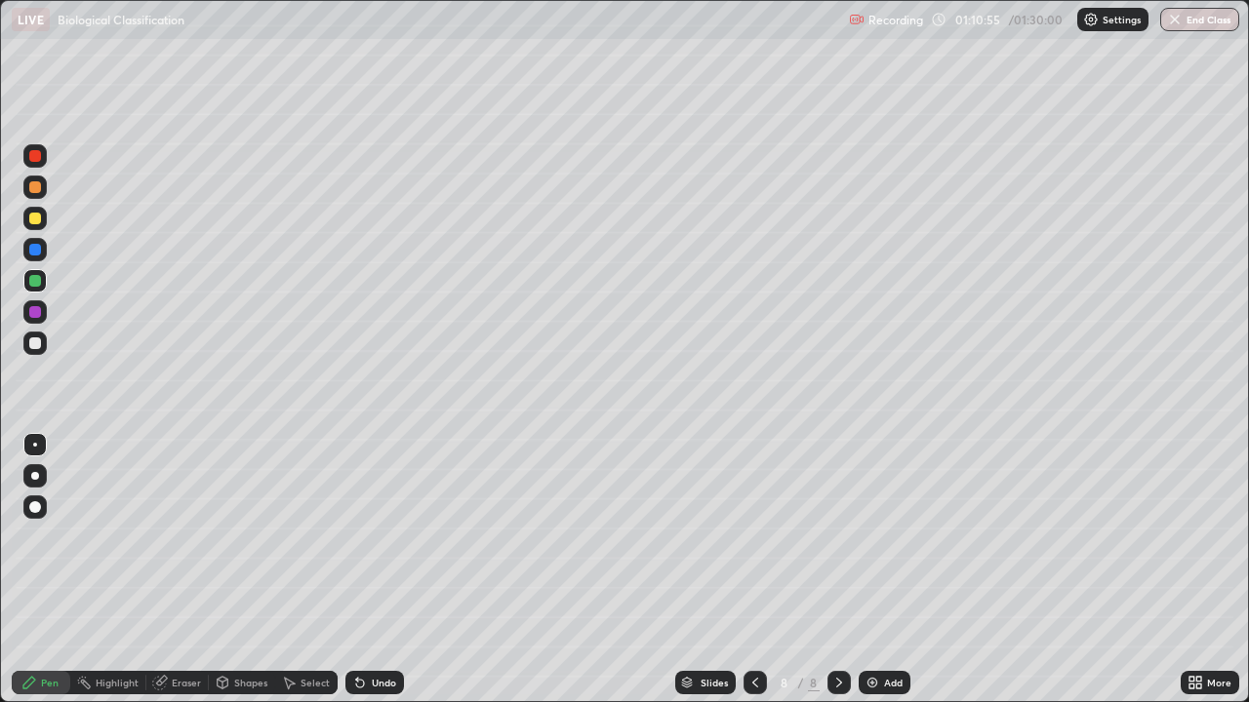
click at [356, 536] on icon at bounding box center [360, 684] width 8 height 8
click at [35, 343] on div at bounding box center [35, 343] width 12 height 12
click at [45, 214] on div at bounding box center [34, 218] width 23 height 23
click at [873, 536] on img at bounding box center [872, 683] width 16 height 16
click at [40, 343] on div at bounding box center [35, 343] width 12 height 12
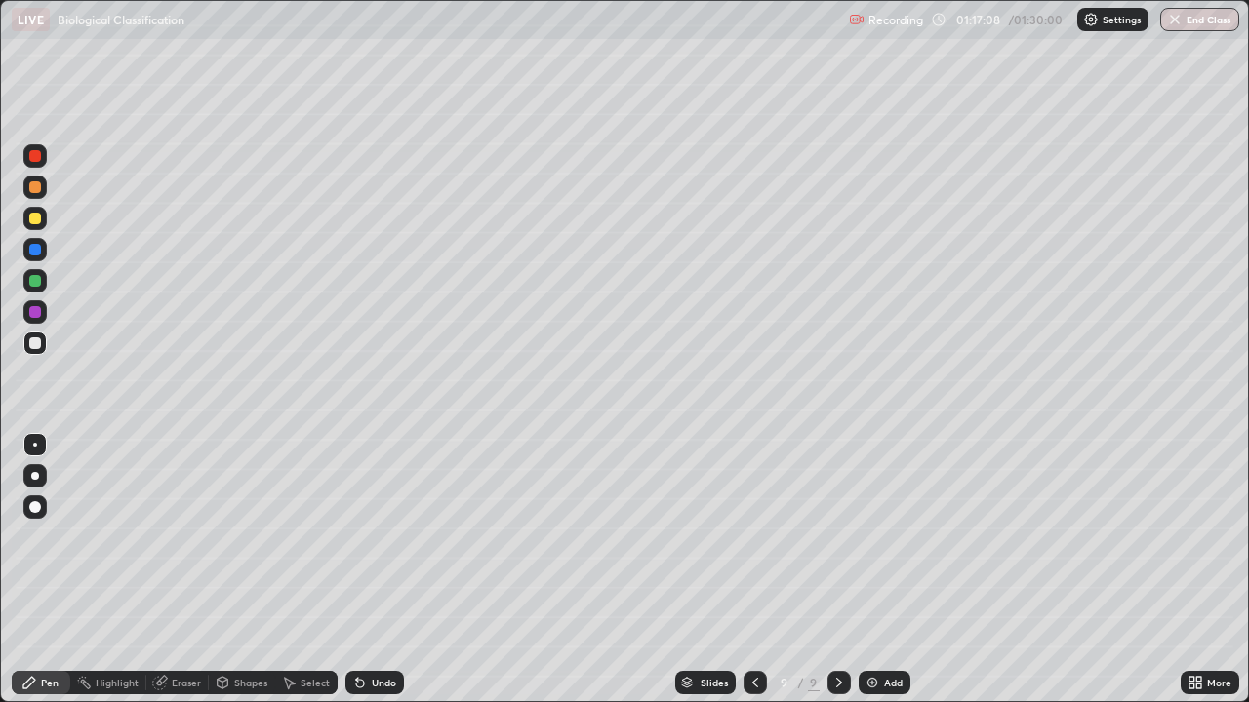
click at [36, 222] on div at bounding box center [35, 219] width 12 height 12
click at [35, 344] on div at bounding box center [35, 343] width 12 height 12
click at [38, 221] on div at bounding box center [35, 219] width 12 height 12
click at [37, 346] on div at bounding box center [35, 343] width 12 height 12
click at [37, 218] on div at bounding box center [35, 219] width 12 height 12
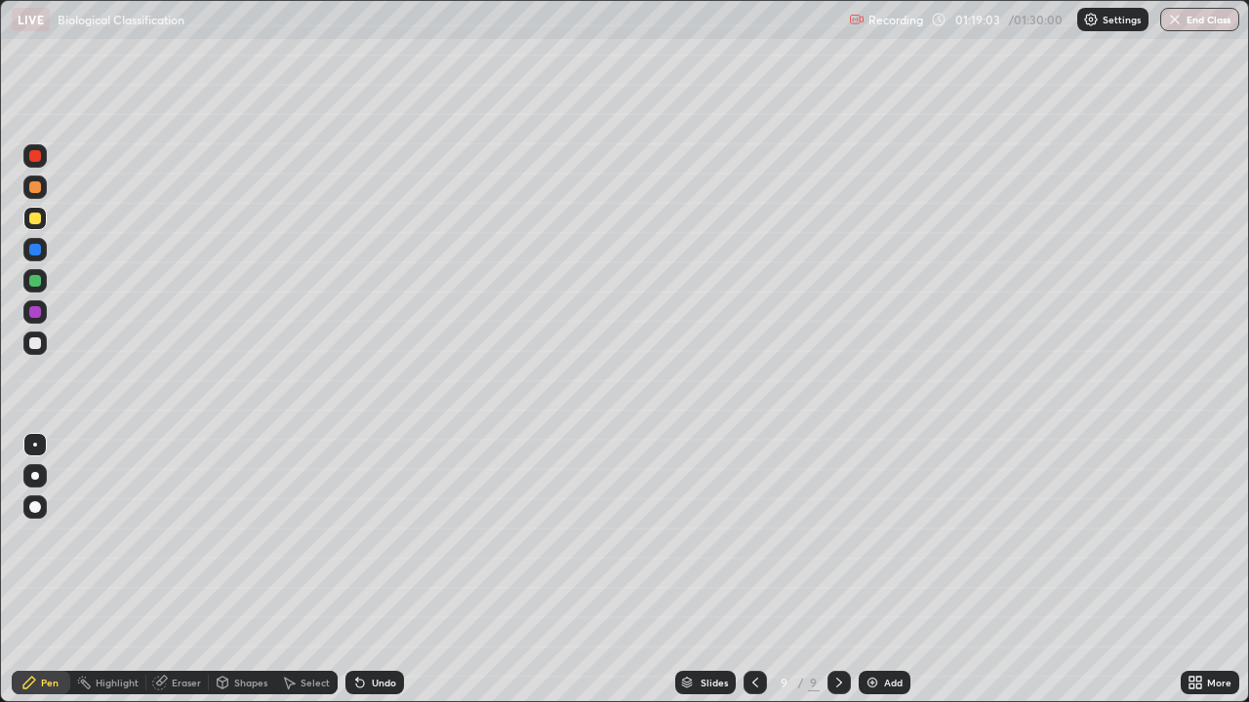
click at [38, 184] on div at bounding box center [35, 187] width 12 height 12
click at [46, 352] on div at bounding box center [34, 343] width 23 height 31
click at [1189, 536] on icon at bounding box center [1191, 679] width 5 height 5
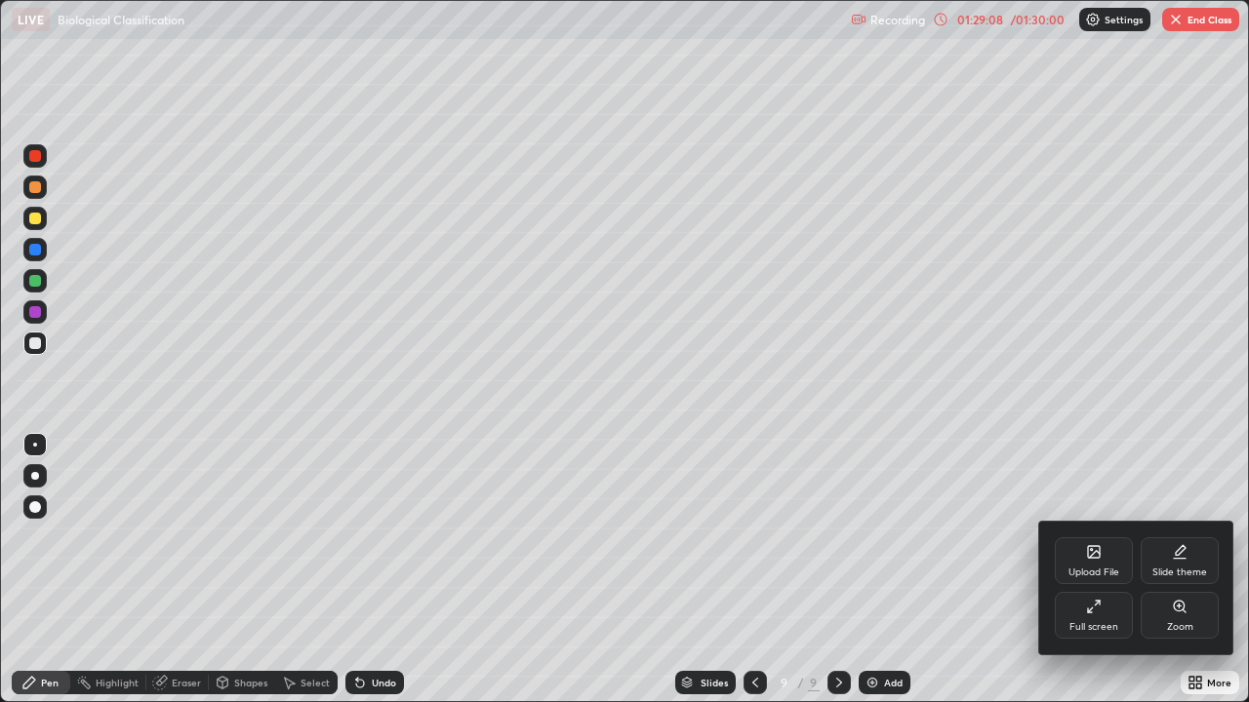
click at [1096, 536] on icon at bounding box center [1094, 607] width 16 height 16
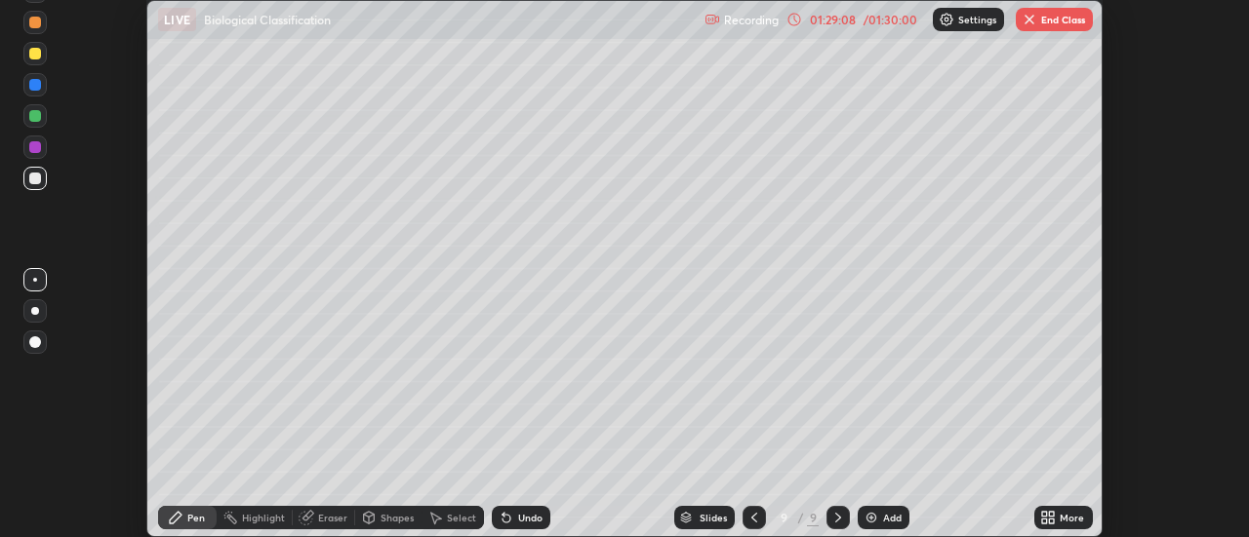
scroll to position [97005, 96294]
click at [1066, 18] on button "End Class" at bounding box center [1053, 19] width 77 height 23
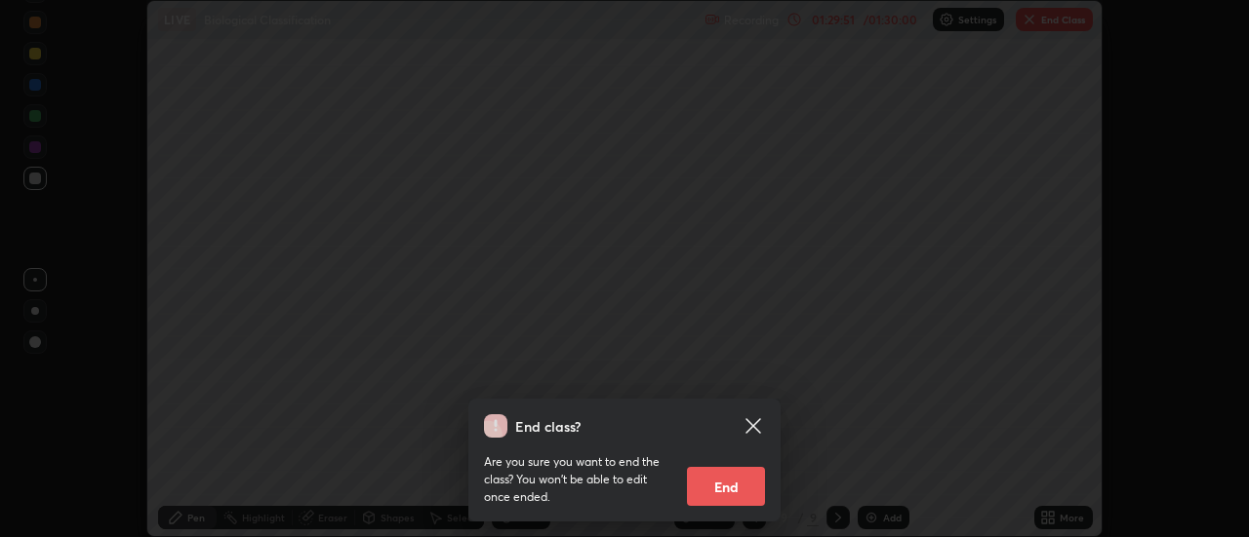
click at [709, 489] on button "End" at bounding box center [726, 486] width 78 height 39
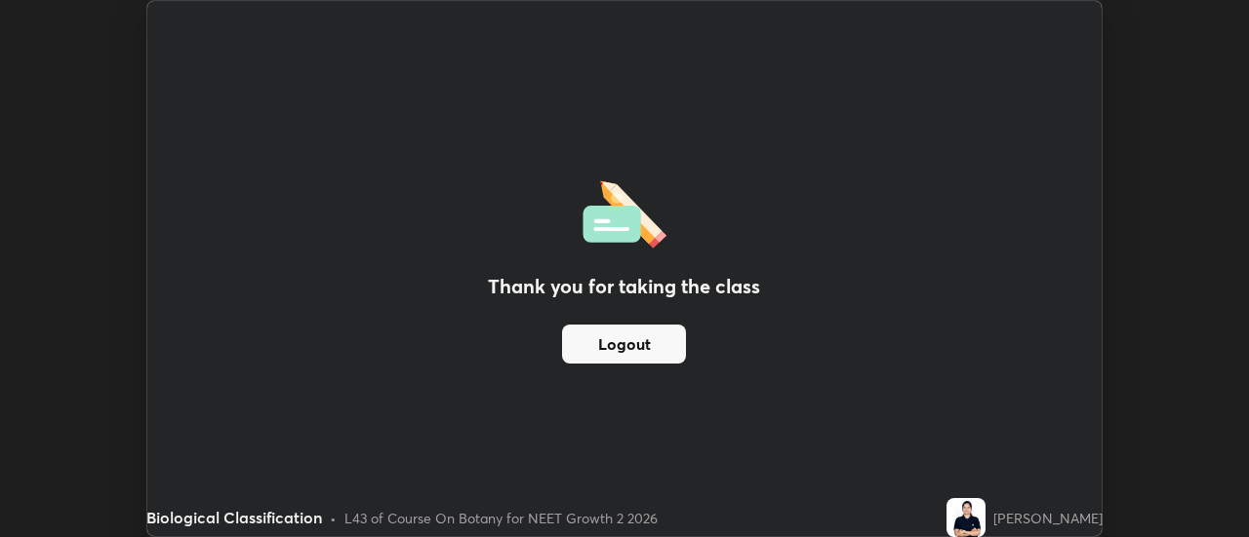
click at [1041, 413] on div "Thank you for taking the class Logout" at bounding box center [624, 269] width 954 height 536
click at [956, 320] on div "Thank you for taking the class Logout" at bounding box center [624, 269] width 954 height 536
